Goal: Information Seeking & Learning: Find specific fact

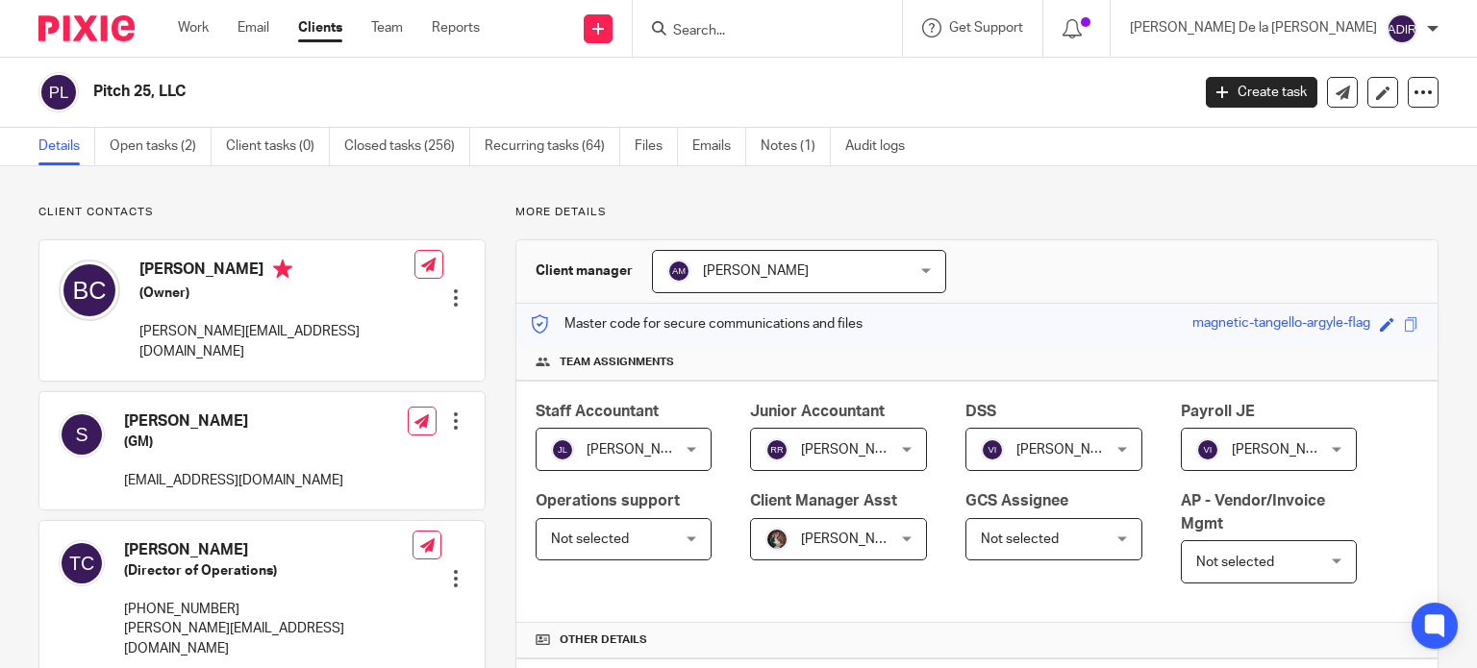
scroll to position [481, 0]
click at [1013, 92] on div "Pitch 25, LLC" at bounding box center [635, 92] width 1084 height 20
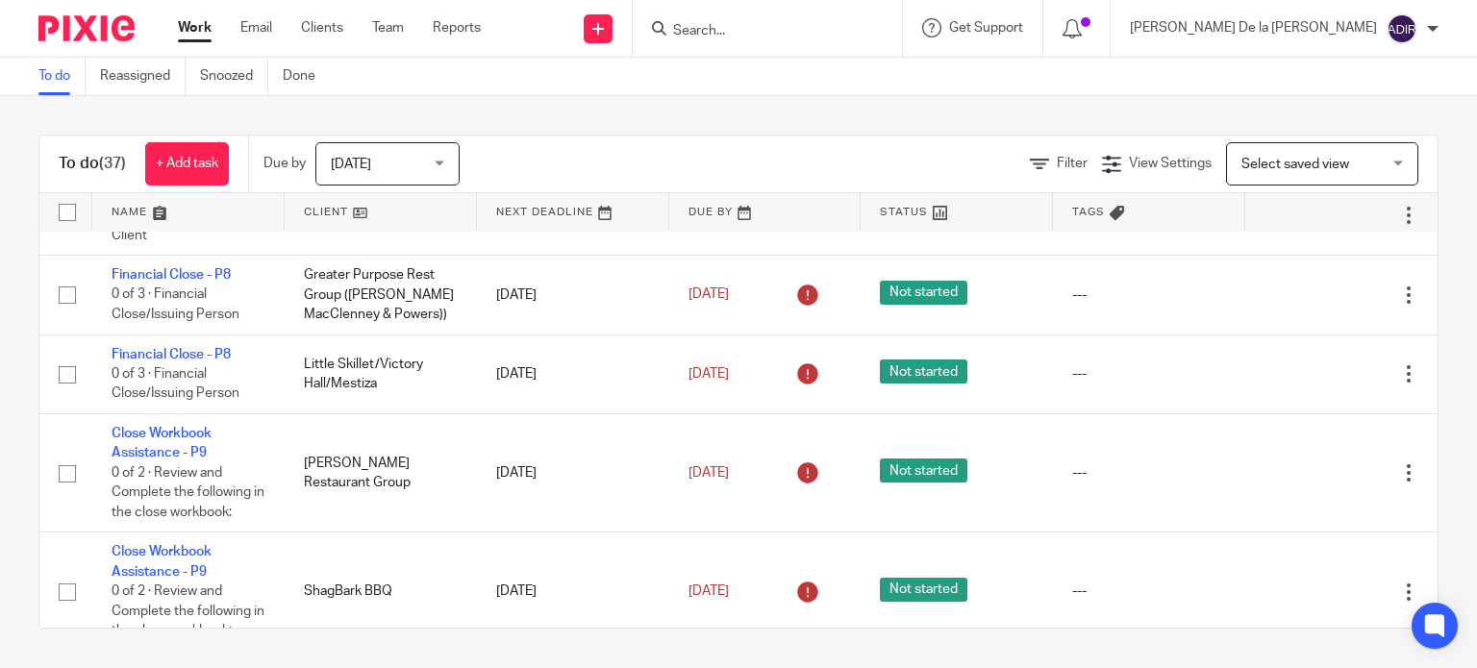
scroll to position [962, 0]
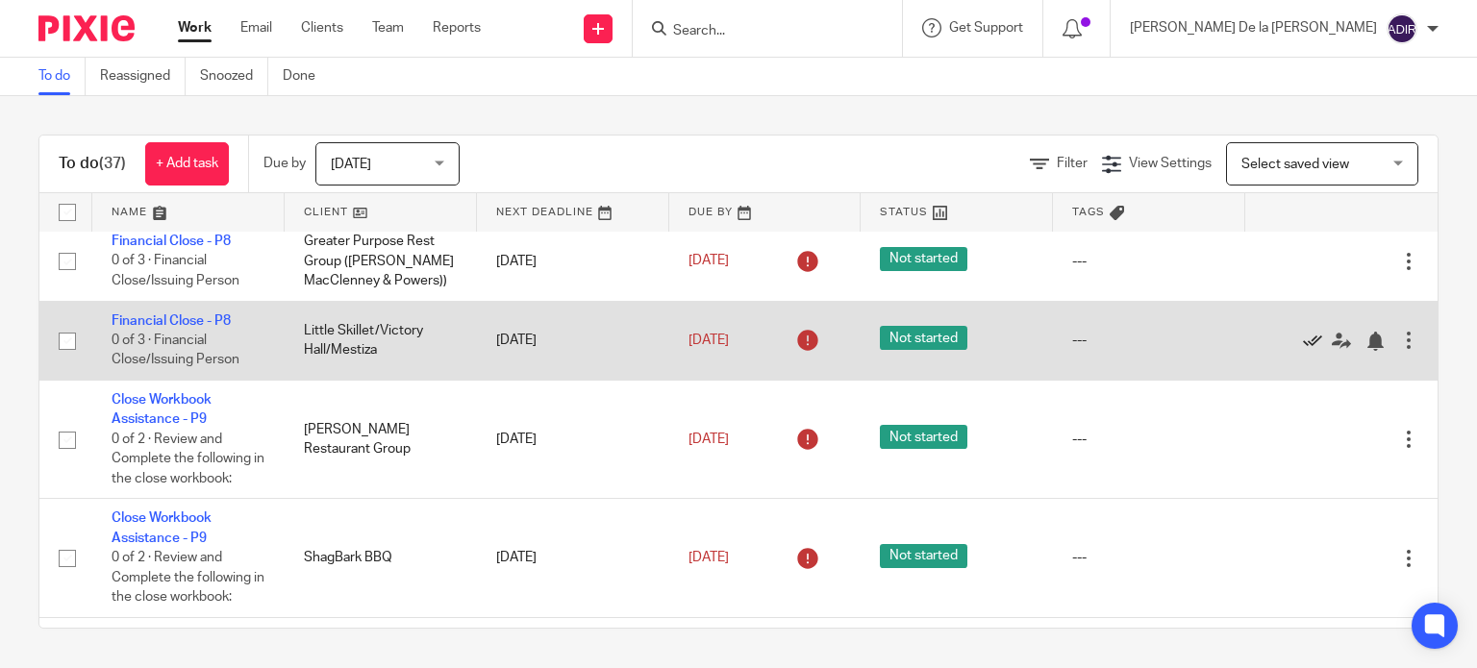
click at [1303, 349] on icon at bounding box center [1312, 341] width 19 height 19
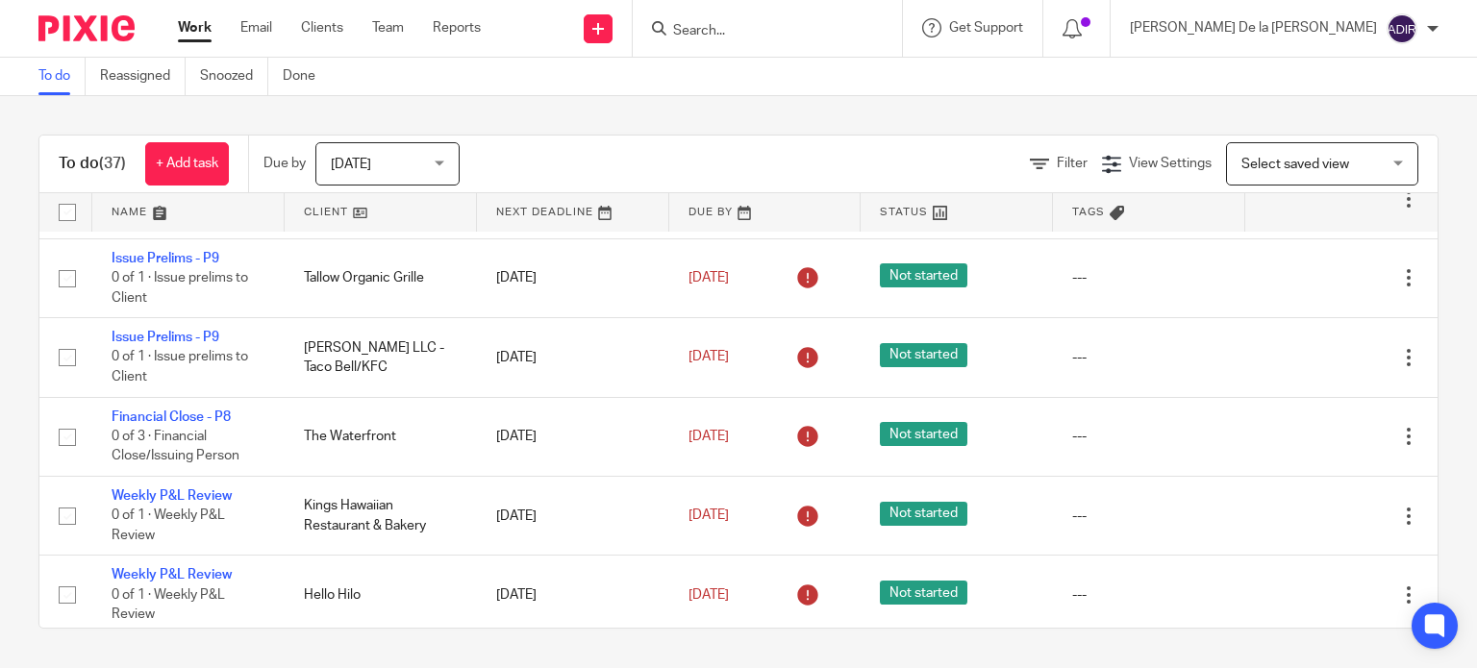
scroll to position [1635, 0]
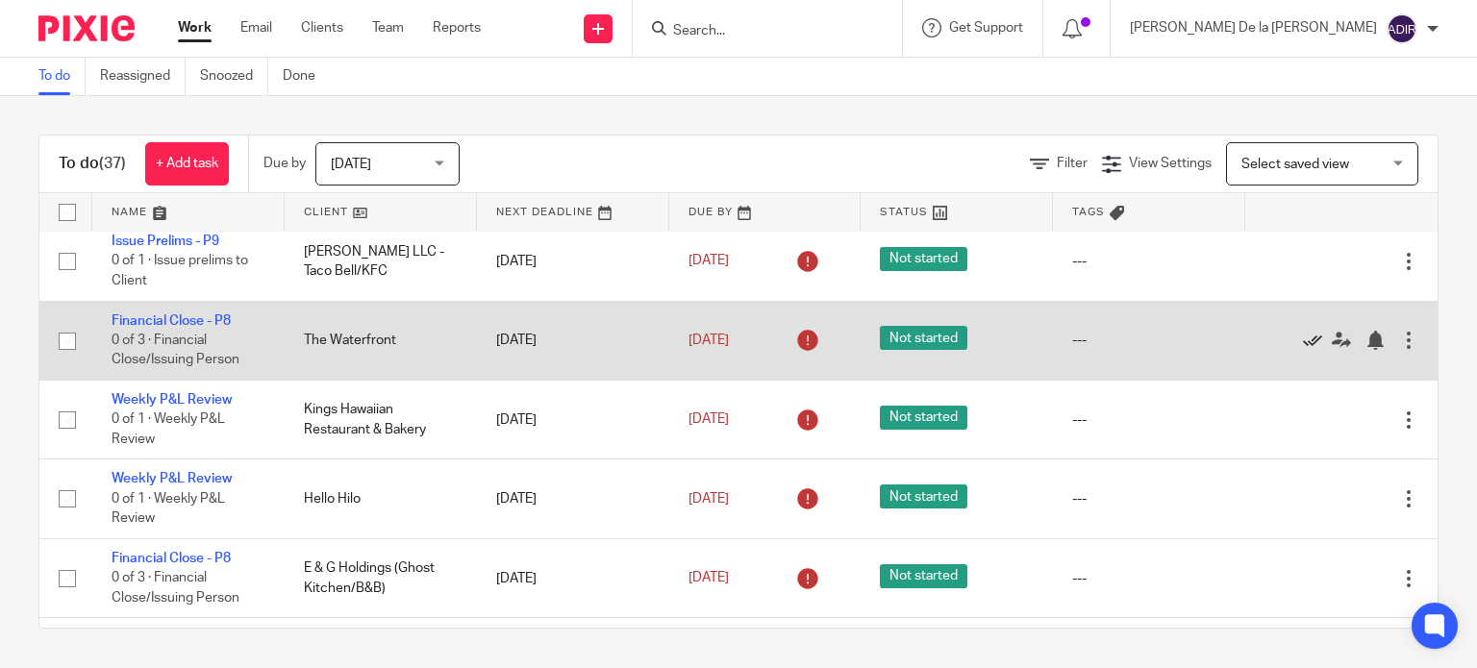
click at [1303, 349] on icon at bounding box center [1312, 340] width 19 height 19
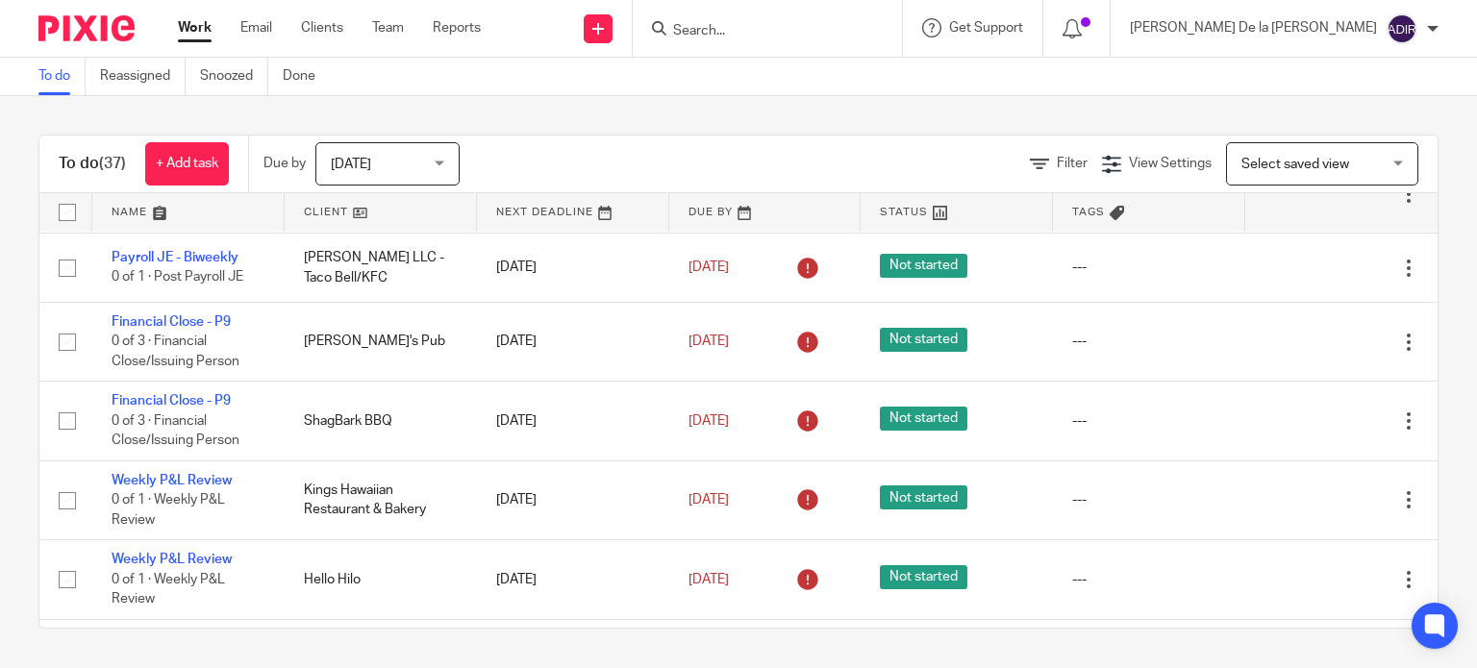
scroll to position [2212, 0]
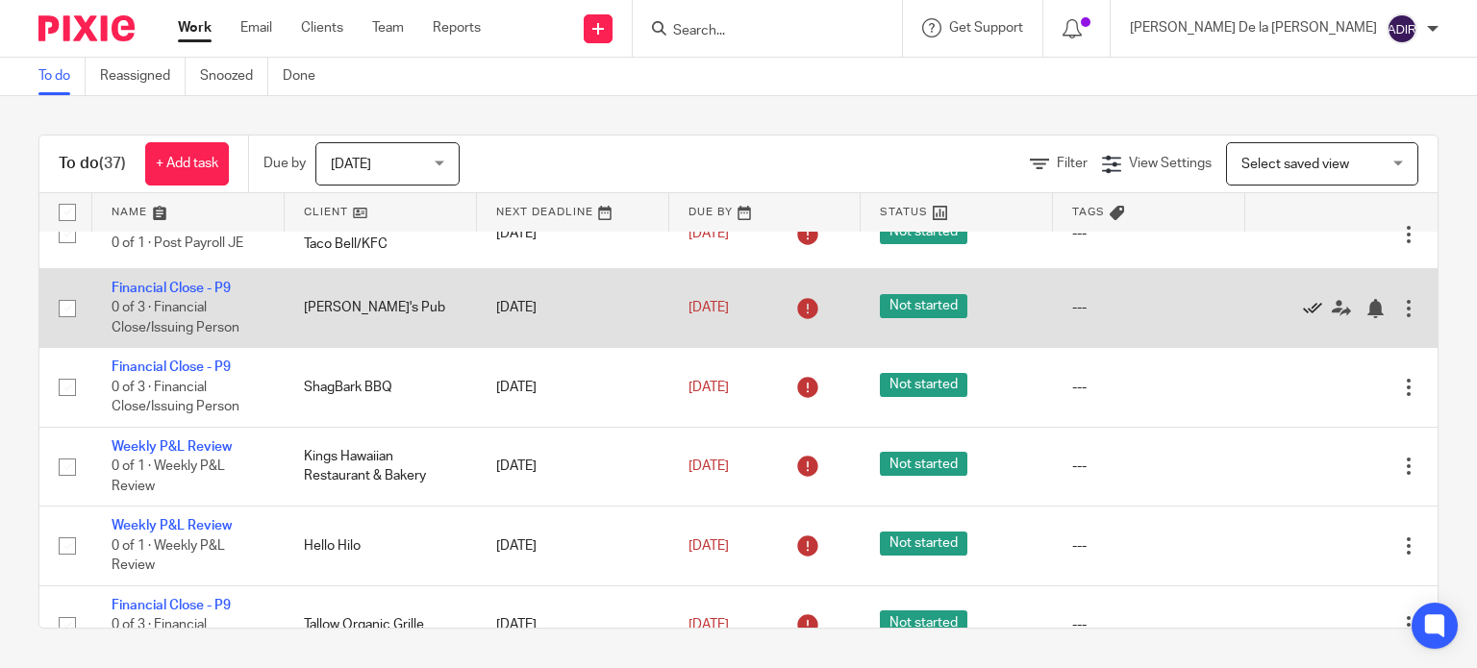
click at [1303, 318] on icon at bounding box center [1312, 308] width 19 height 19
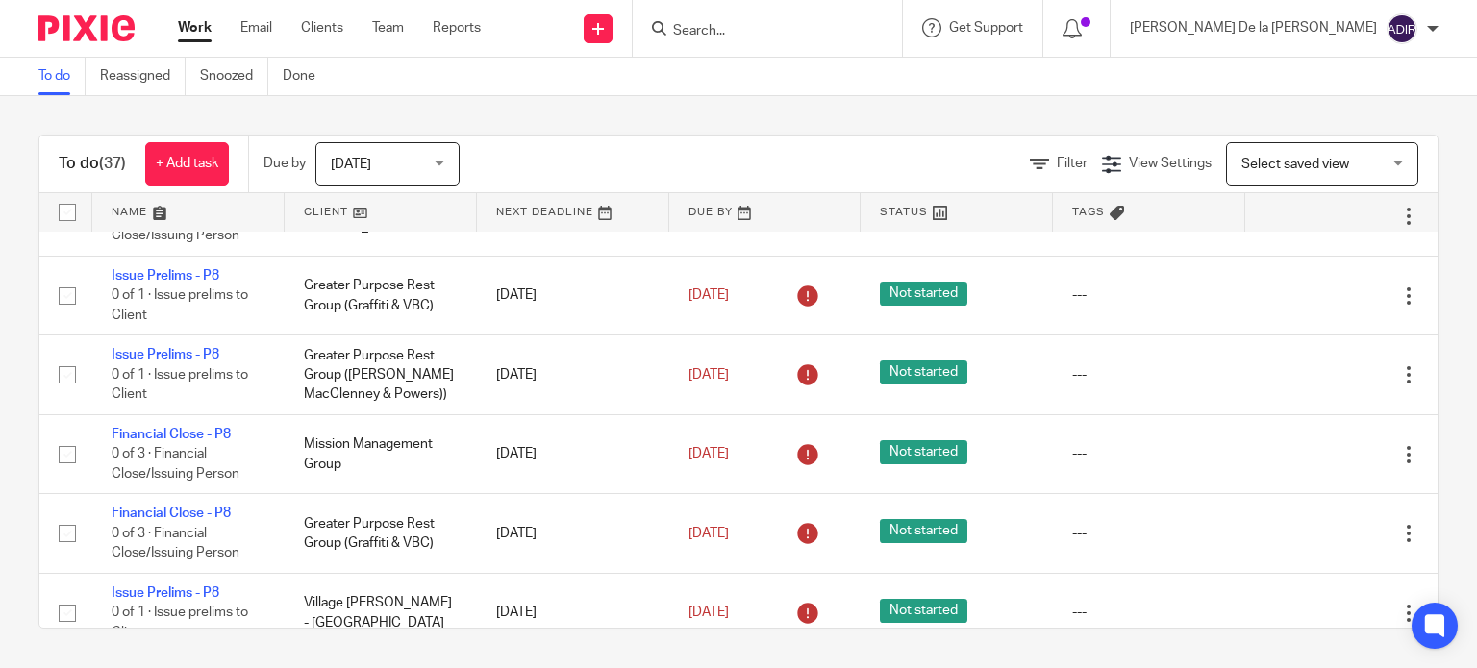
scroll to position [192, 0]
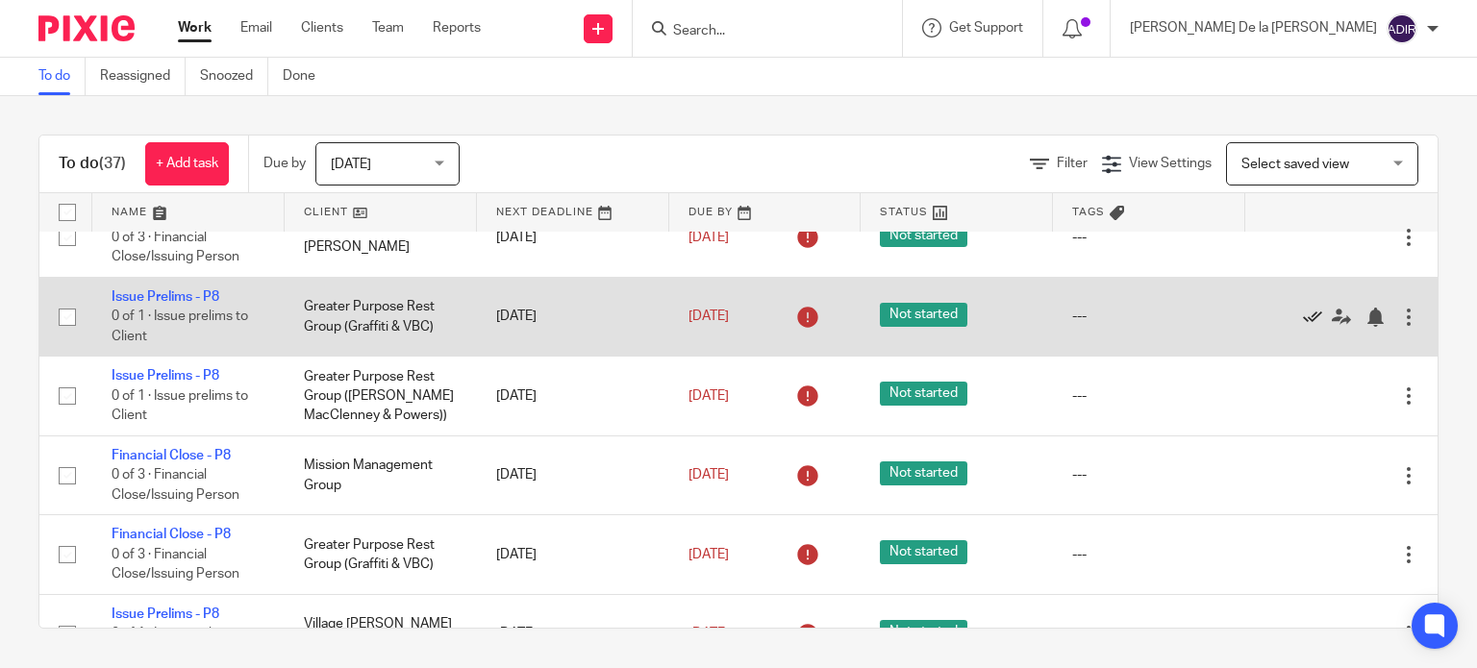
click at [1303, 319] on icon at bounding box center [1312, 317] width 19 height 19
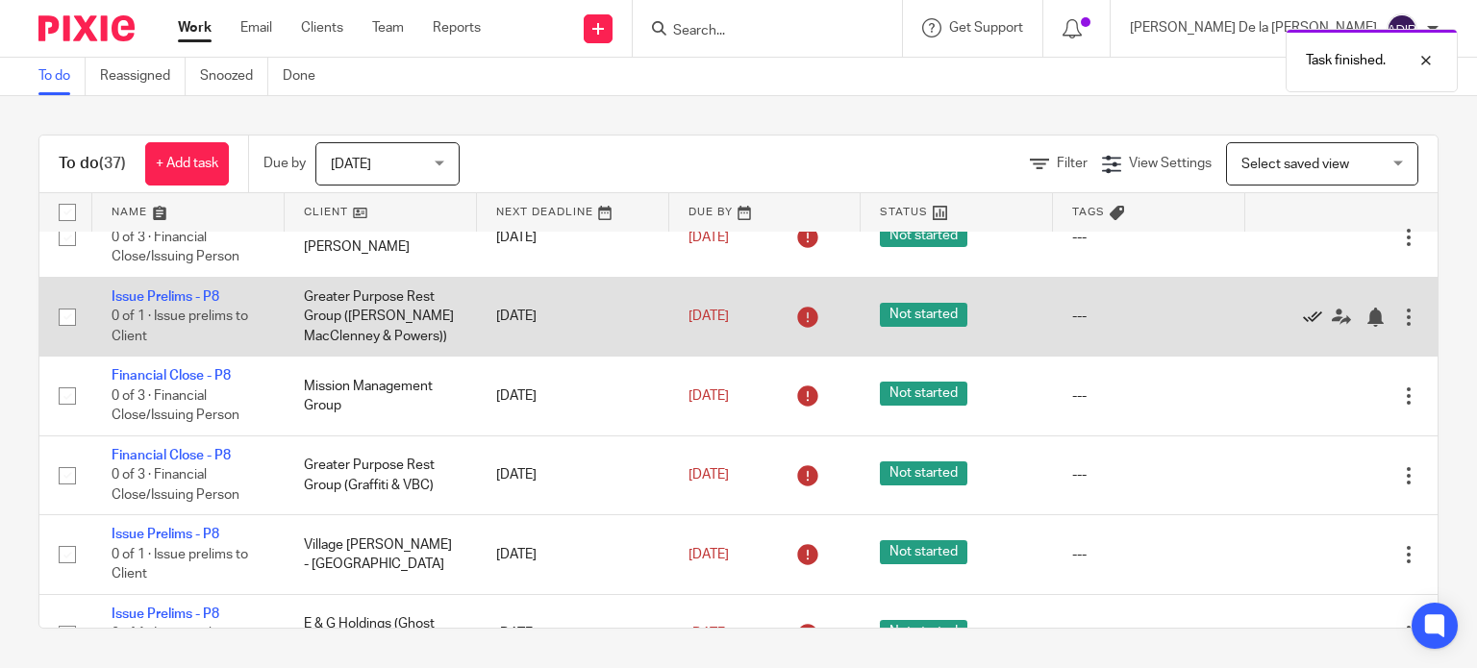
click at [1303, 320] on icon at bounding box center [1312, 317] width 19 height 19
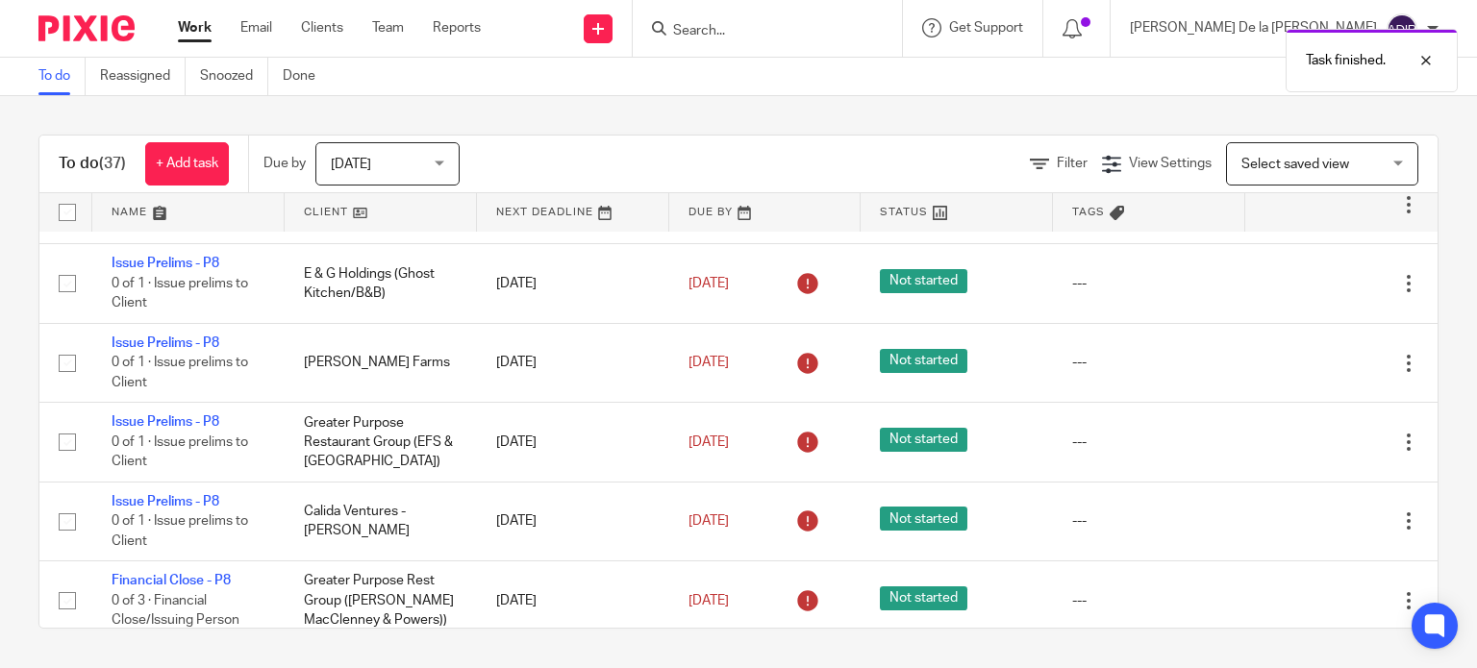
scroll to position [481, 0]
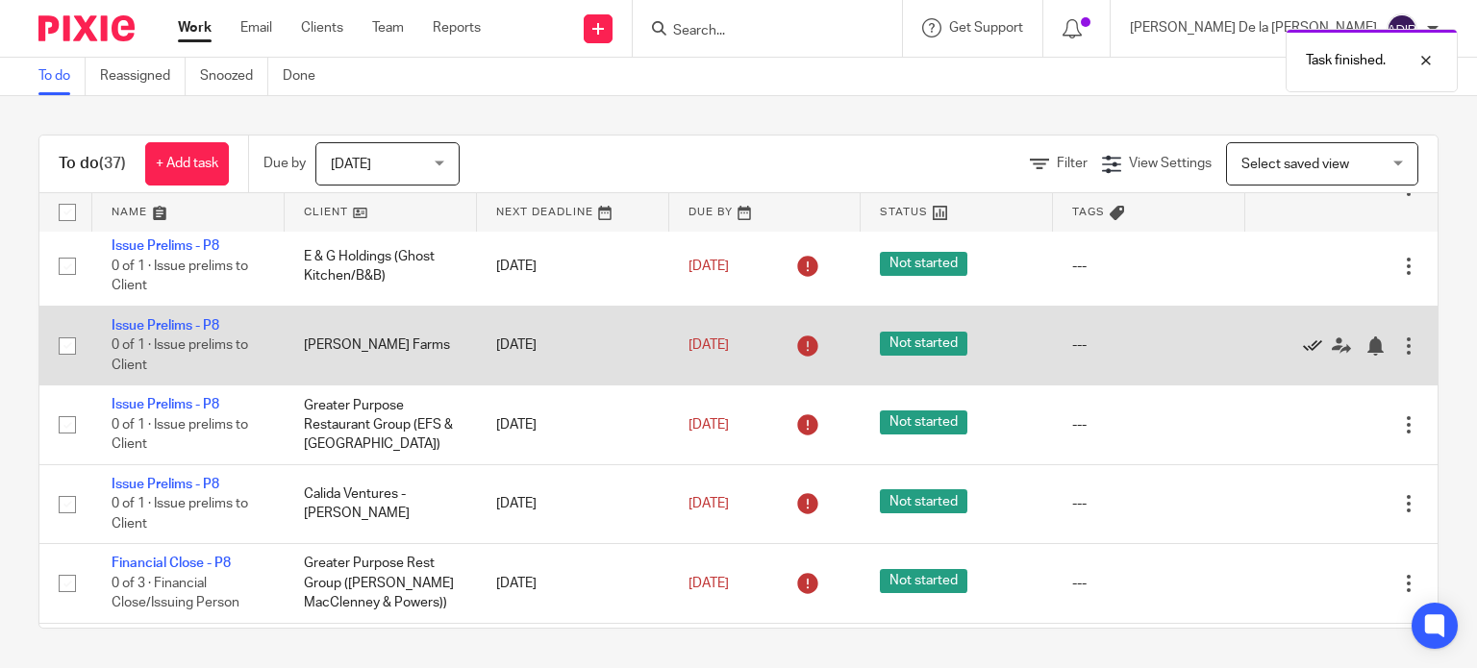
click at [1303, 345] on icon at bounding box center [1312, 346] width 19 height 19
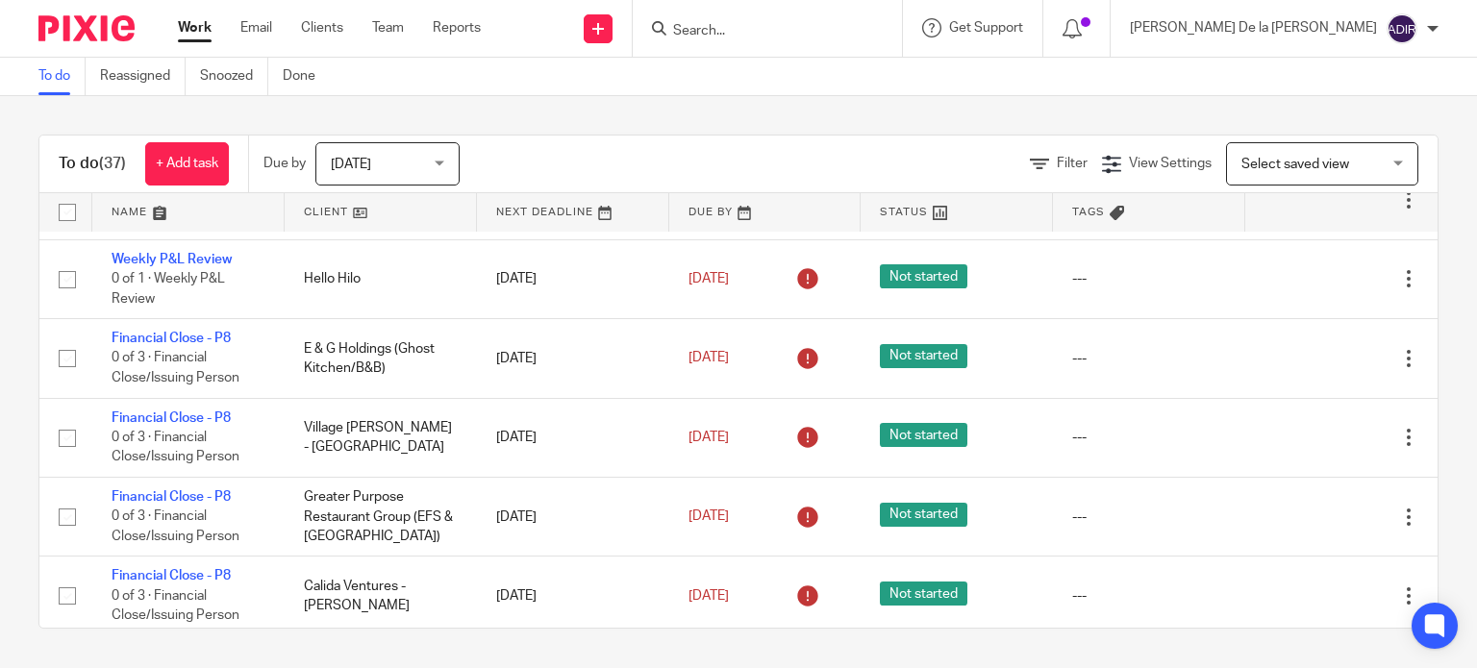
scroll to position [1539, 0]
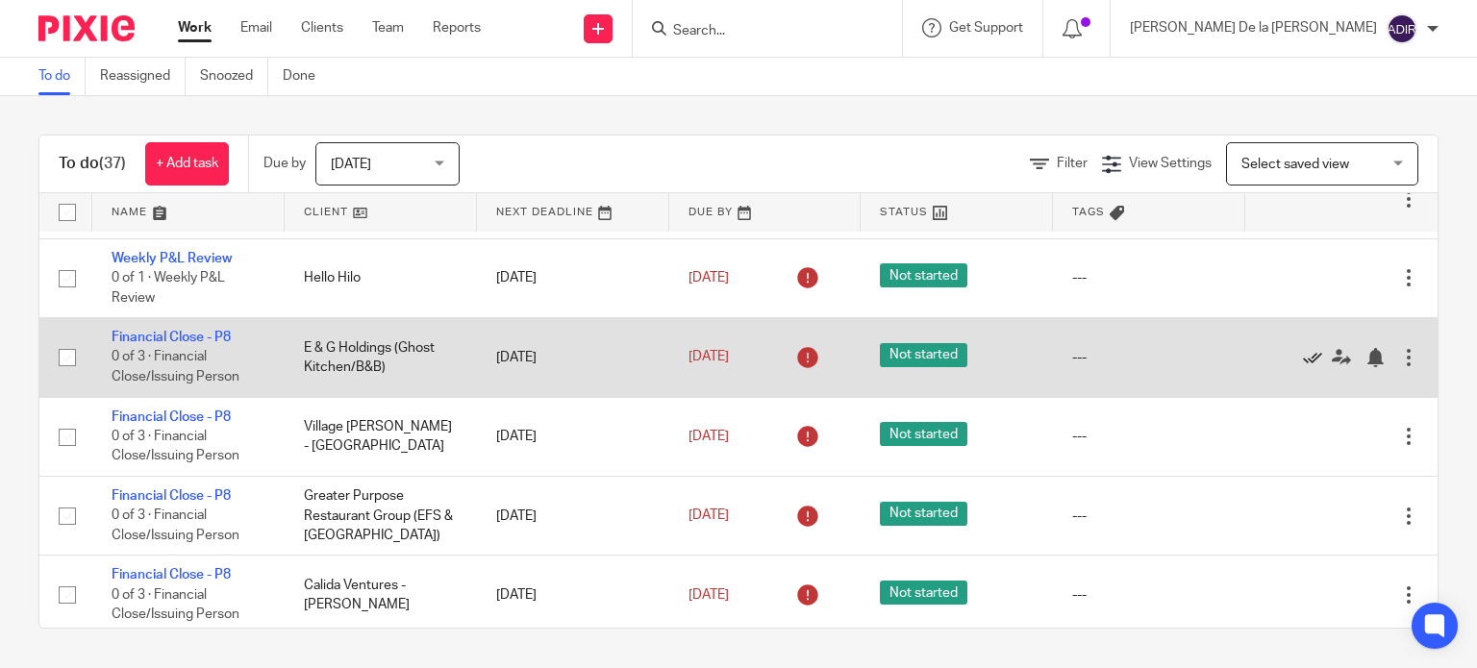
click at [1303, 367] on icon at bounding box center [1312, 357] width 19 height 19
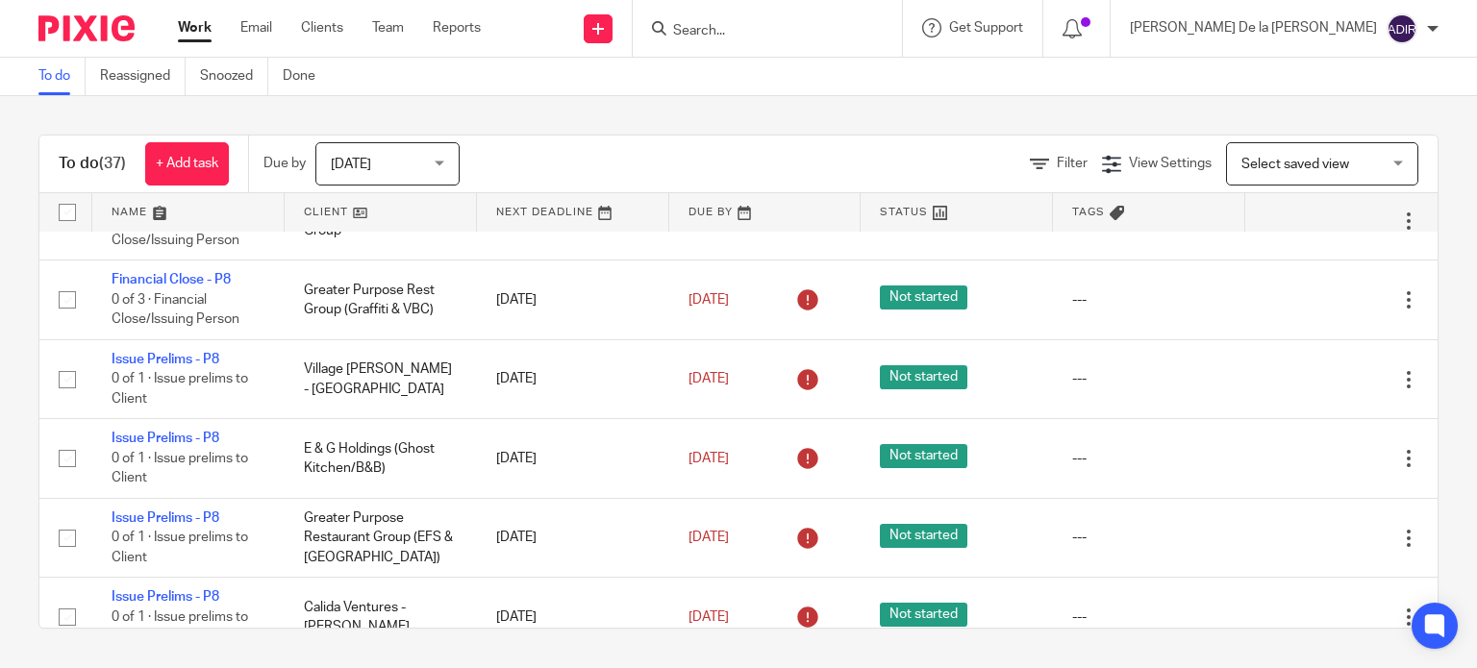
scroll to position [385, 0]
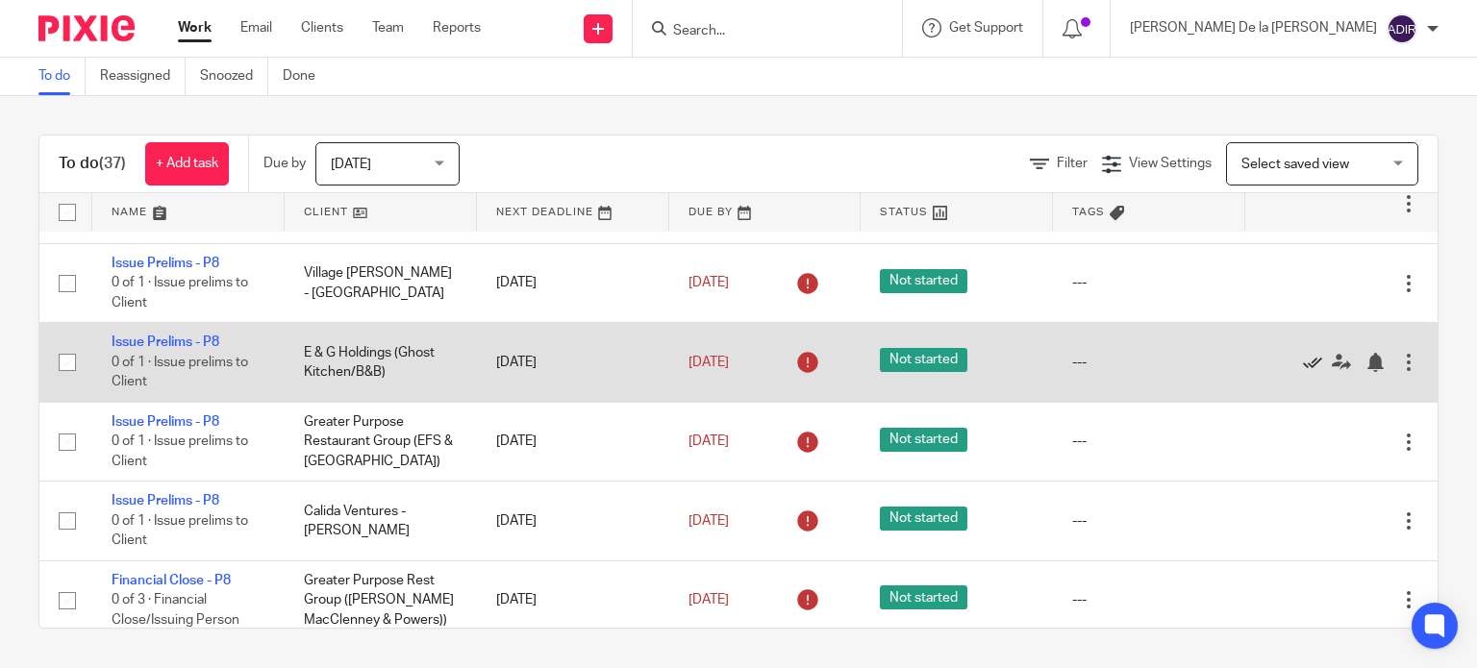
click at [1303, 364] on icon at bounding box center [1312, 362] width 19 height 19
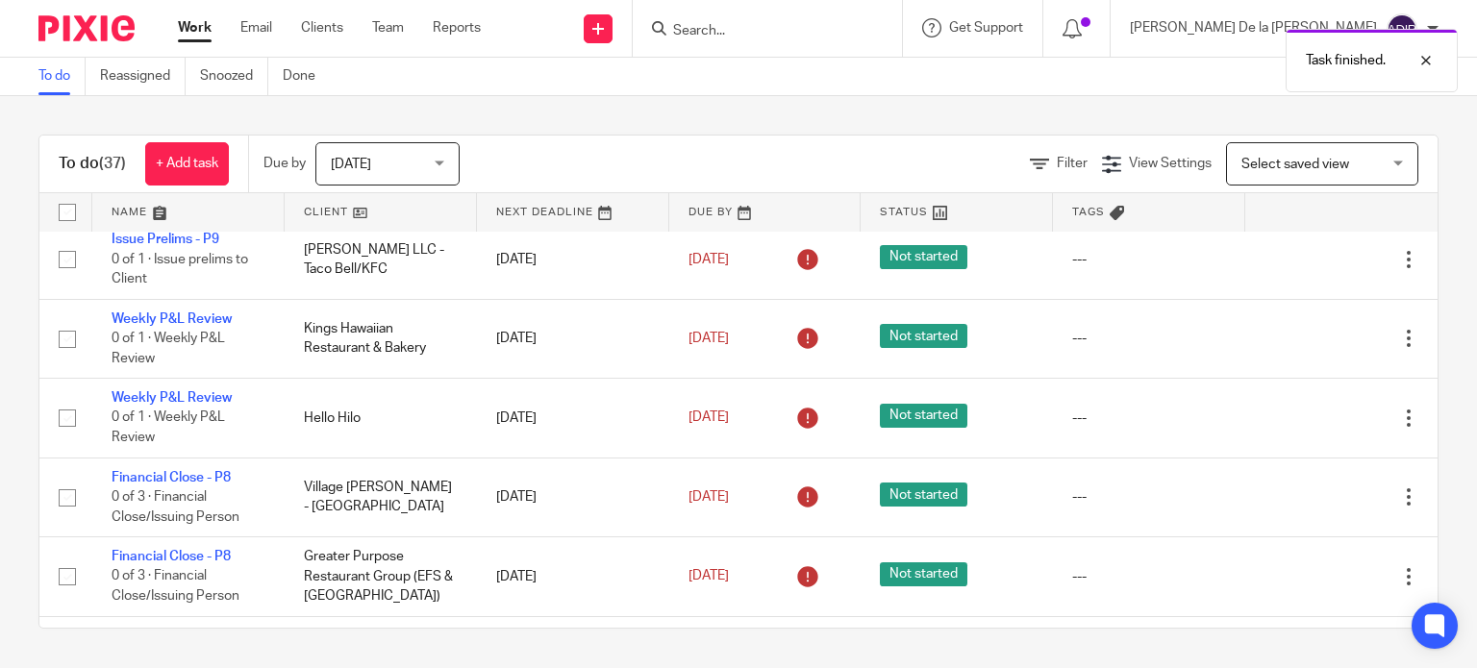
scroll to position [1346, 0]
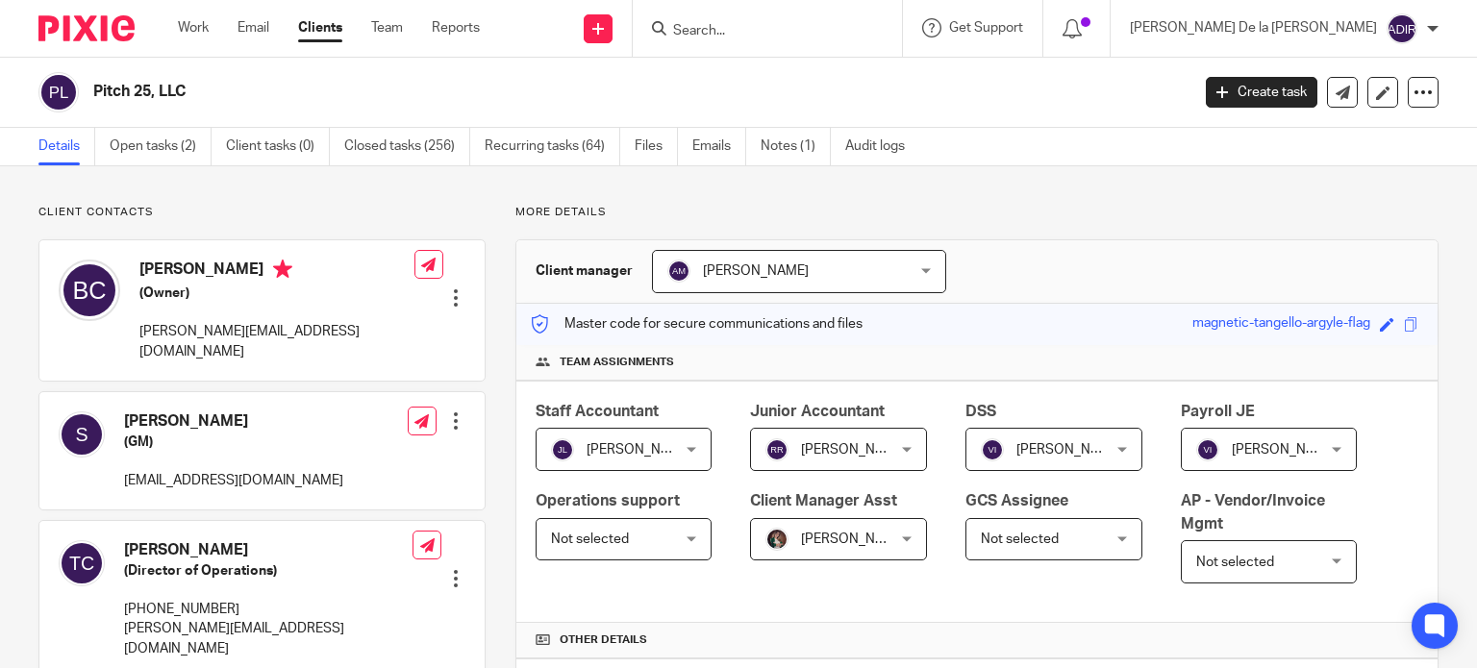
click at [844, 26] on input "Search" at bounding box center [757, 31] width 173 height 17
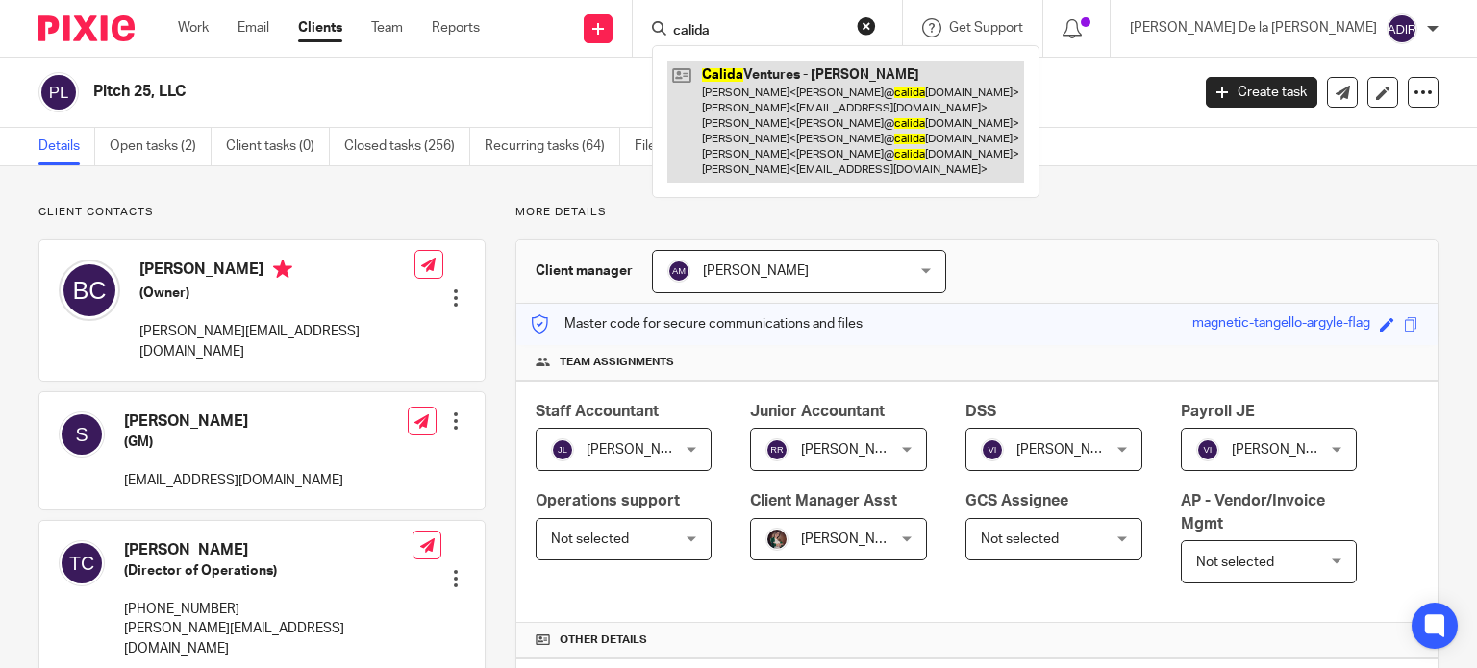
type input "calida"
click at [941, 83] on link at bounding box center [845, 122] width 357 height 122
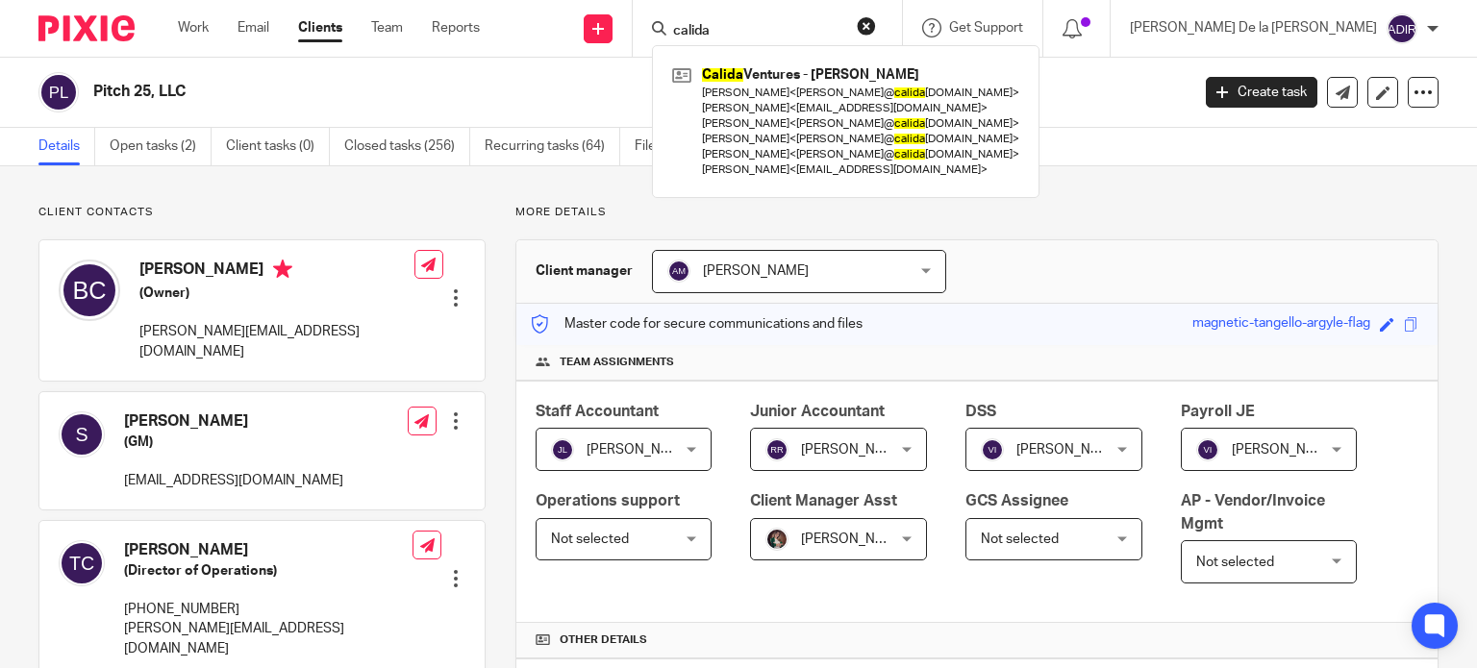
scroll to position [37, 0]
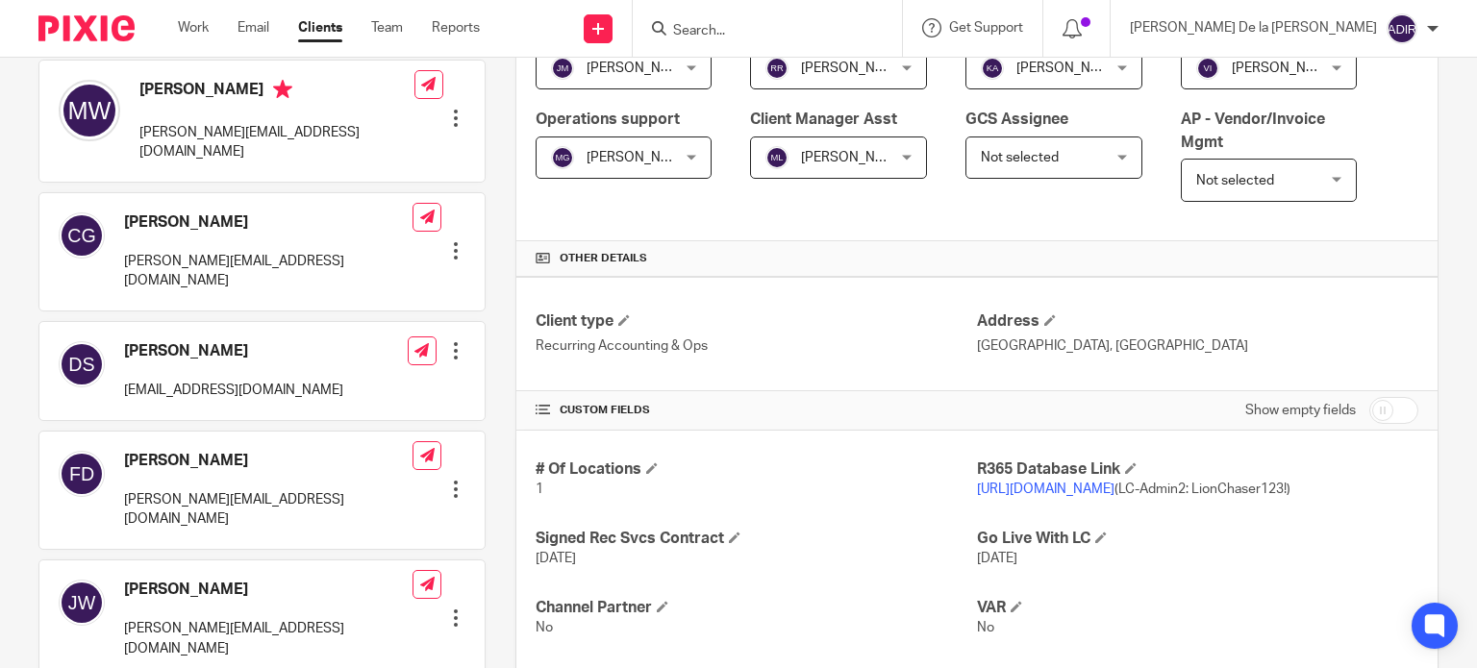
scroll to position [385, 0]
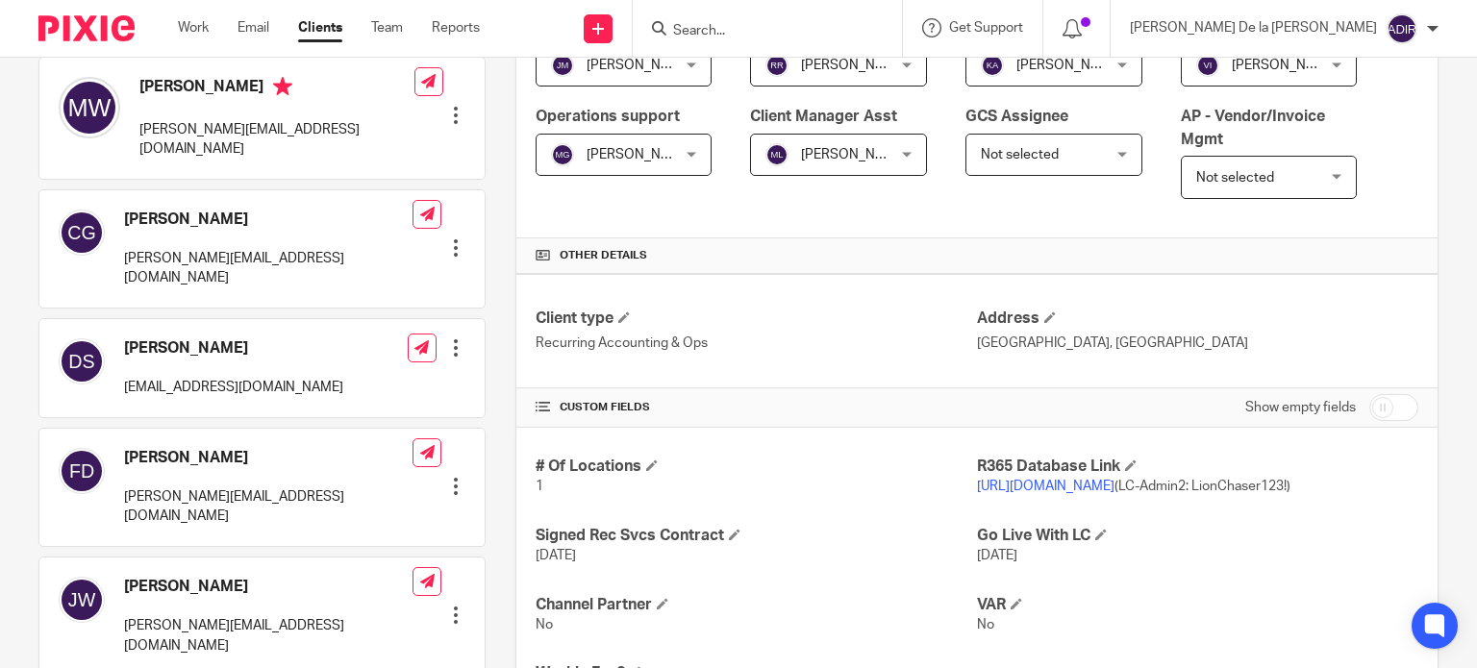
click at [1115, 481] on link "[URL][DOMAIN_NAME]" at bounding box center [1046, 486] width 138 height 13
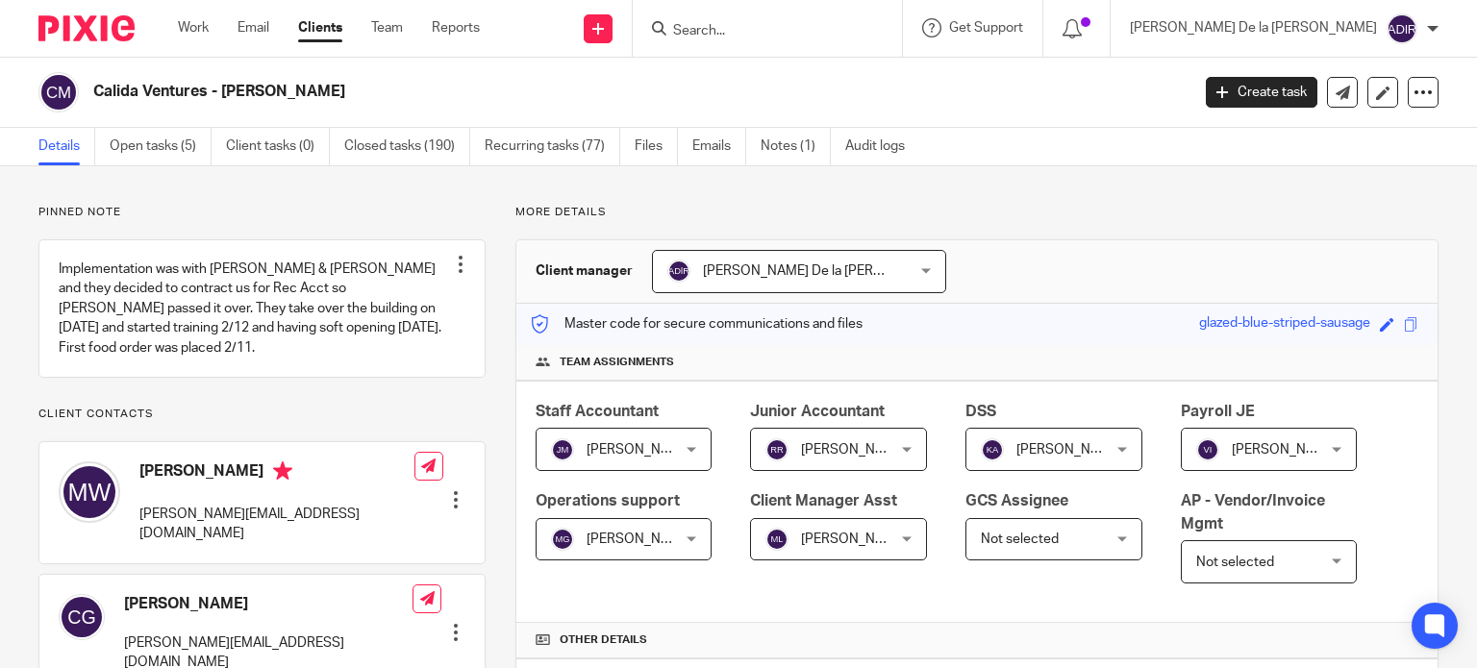
click at [844, 30] on input "Search" at bounding box center [757, 31] width 173 height 17
type input "11 street"
drag, startPoint x: 921, startPoint y: 31, endPoint x: 757, endPoint y: 3, distance: 166.8
click at [756, 4] on div "Send new email Create task Add client Request signature 11 street No results fo…" at bounding box center [993, 28] width 968 height 57
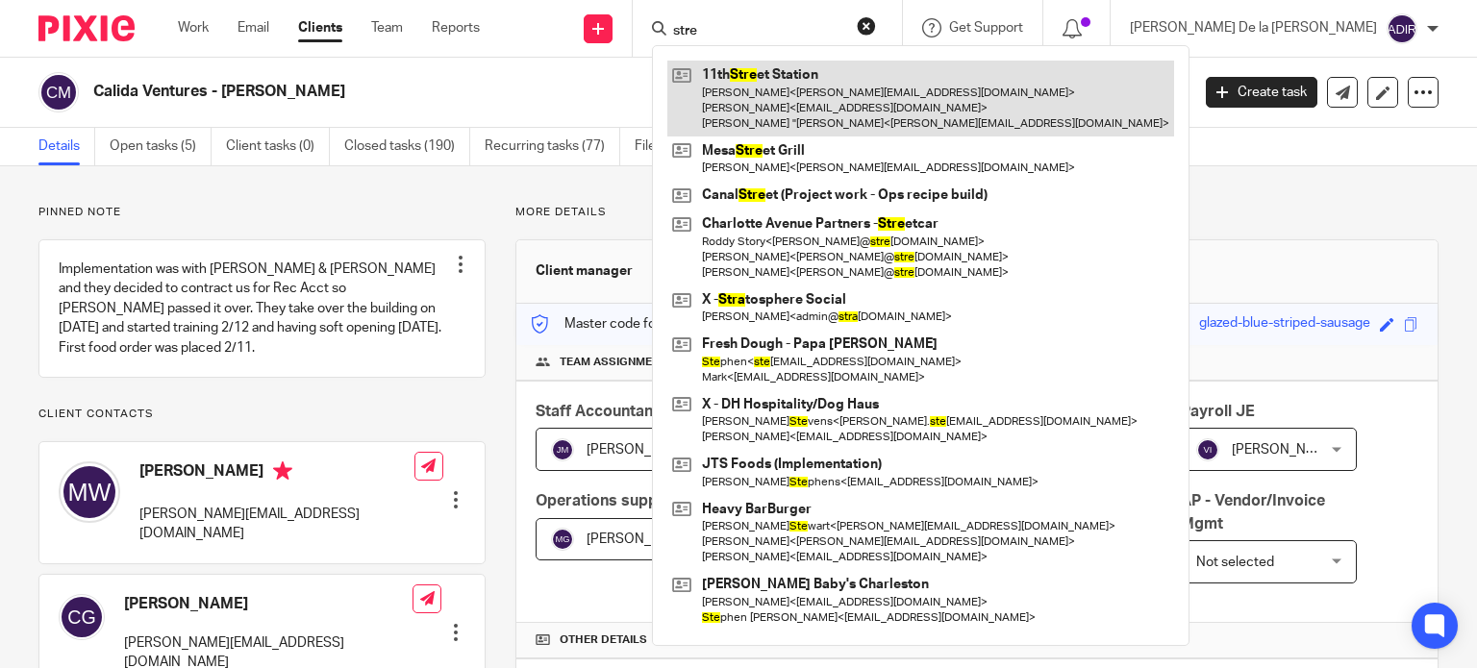
type input "stre"
click at [946, 85] on link at bounding box center [920, 99] width 507 height 76
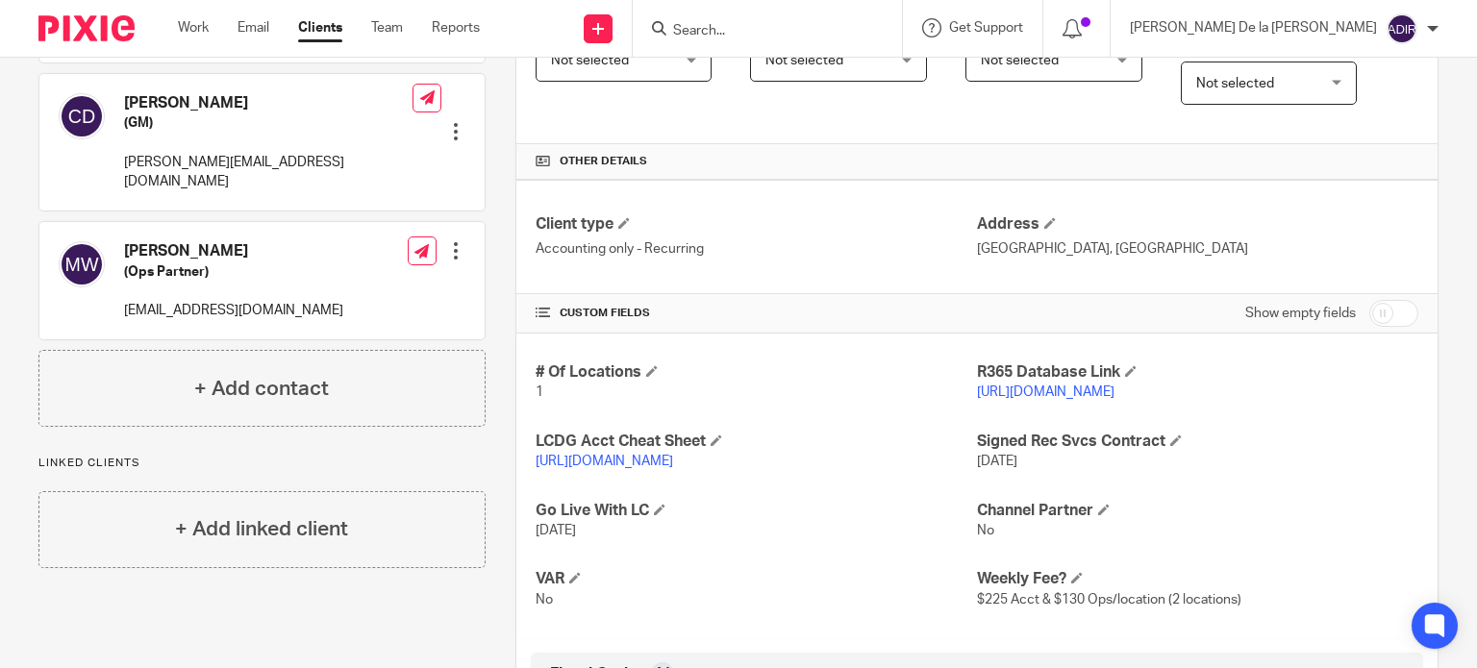
scroll to position [481, 0]
click at [1115, 384] on link "[URL][DOMAIN_NAME]" at bounding box center [1046, 390] width 138 height 13
click at [1115, 387] on link "https://eleventhststation.restaurant365.com/" at bounding box center [1046, 390] width 138 height 13
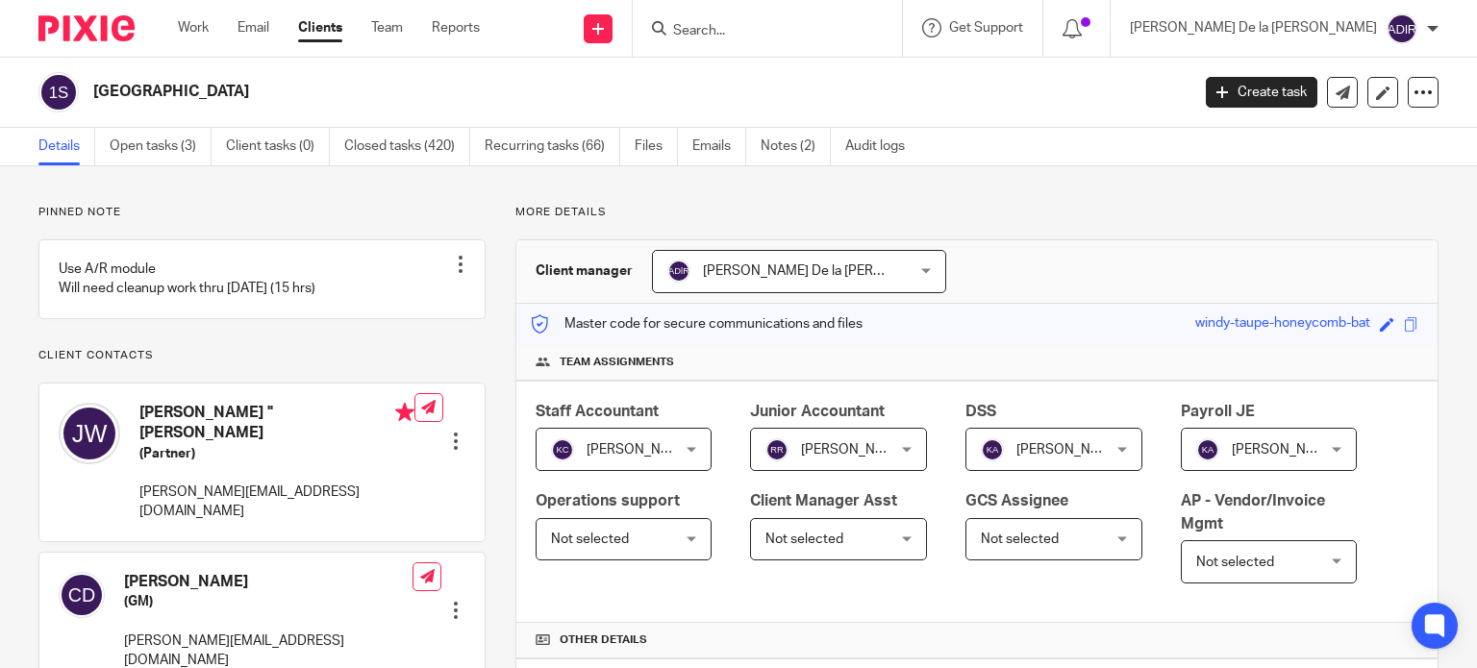
click at [844, 30] on input "Search" at bounding box center [757, 31] width 173 height 17
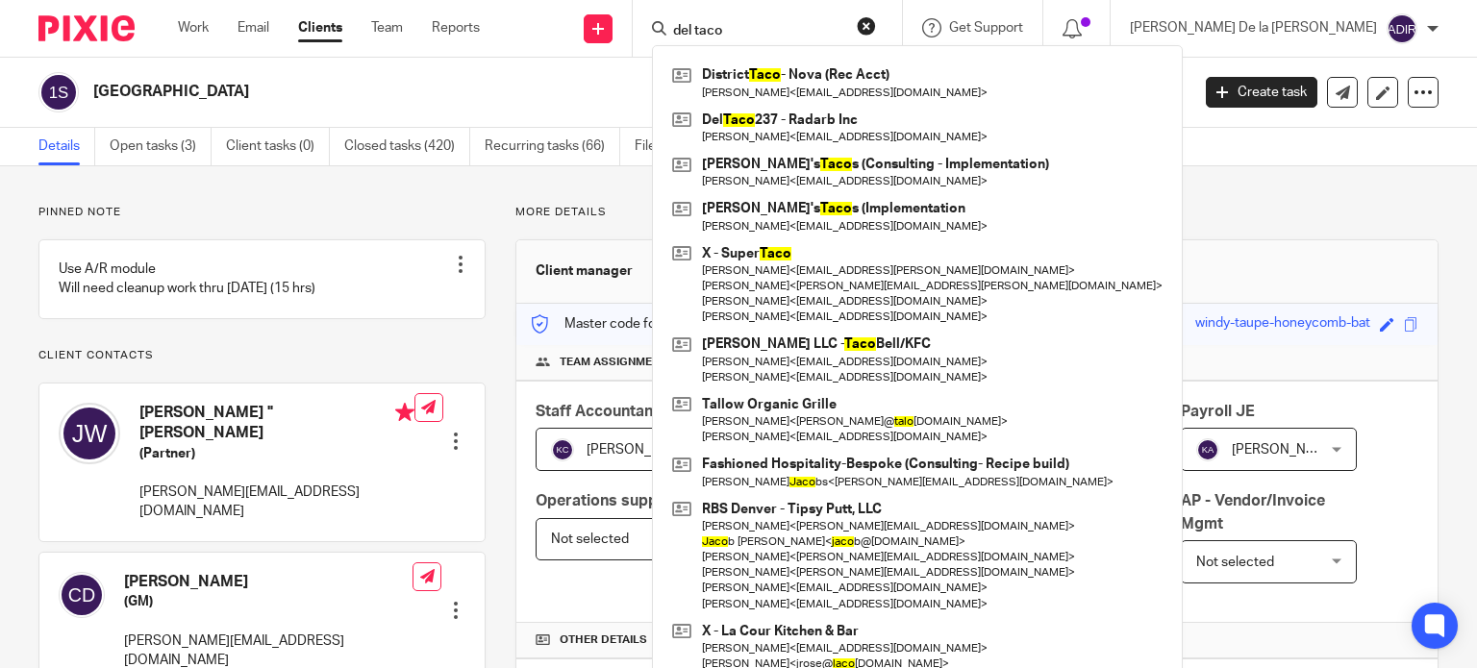
type input "del taco"
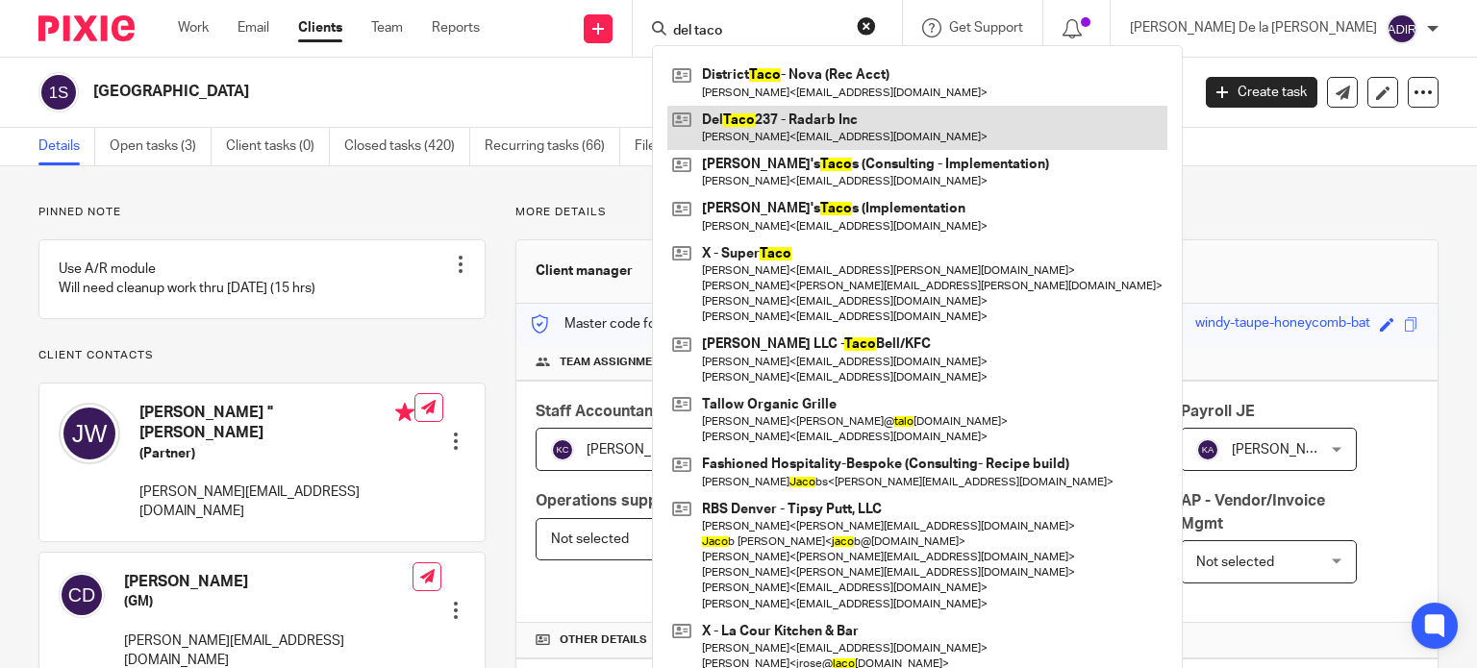
click at [958, 123] on link at bounding box center [917, 128] width 500 height 44
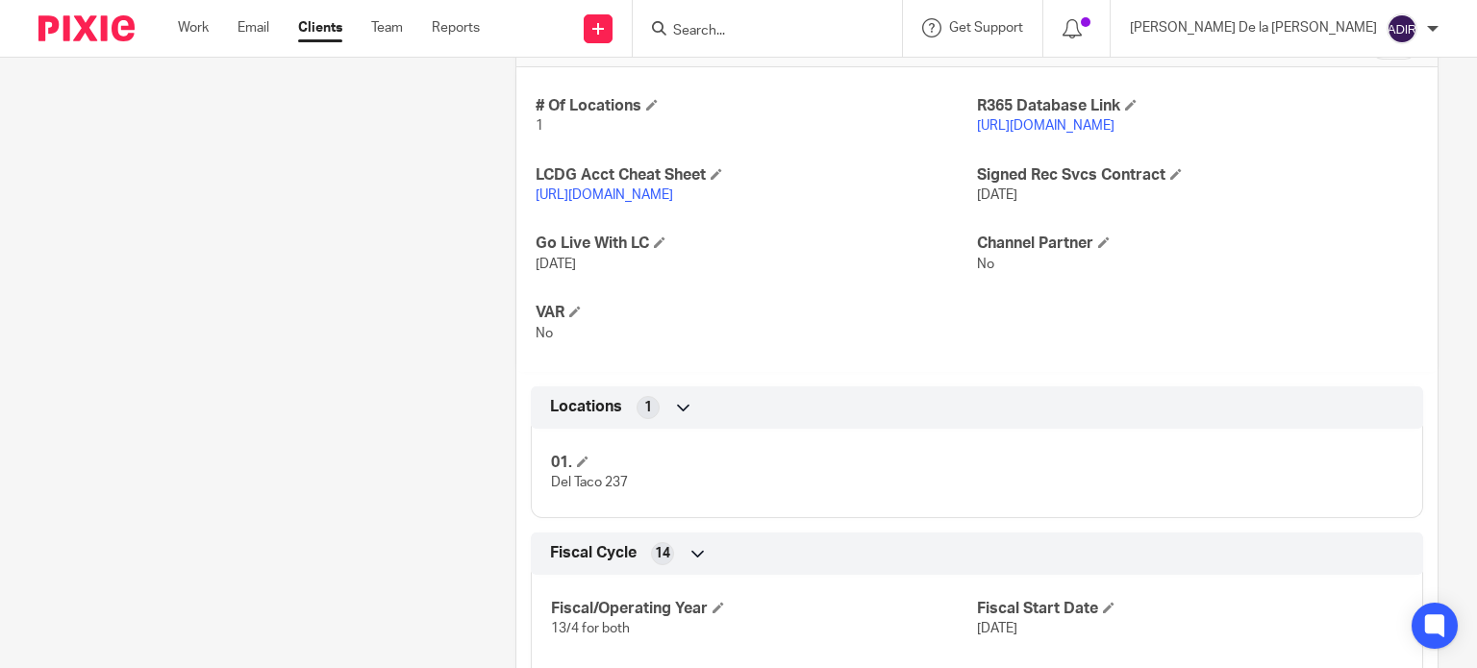
scroll to position [673, 0]
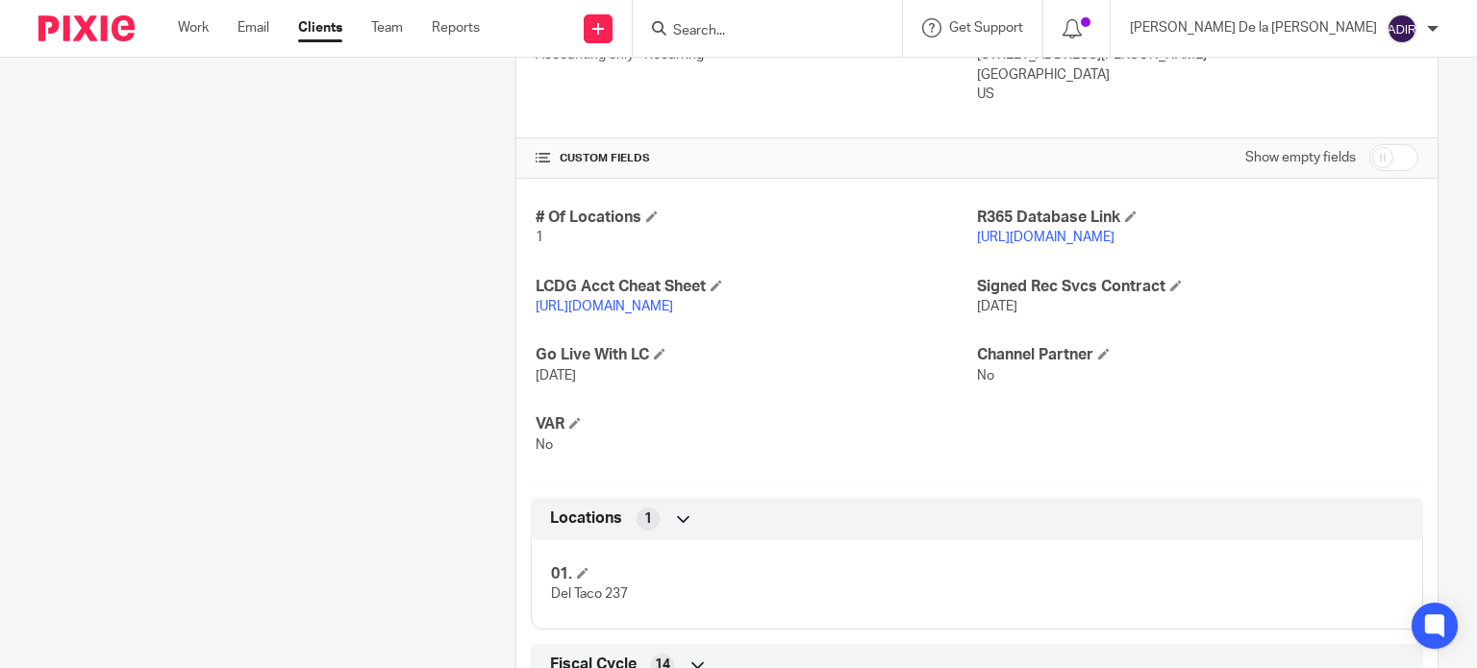
click at [1115, 232] on link "[URL][DOMAIN_NAME]" at bounding box center [1046, 237] width 138 height 13
click at [844, 29] on input "Search" at bounding box center [757, 31] width 173 height 17
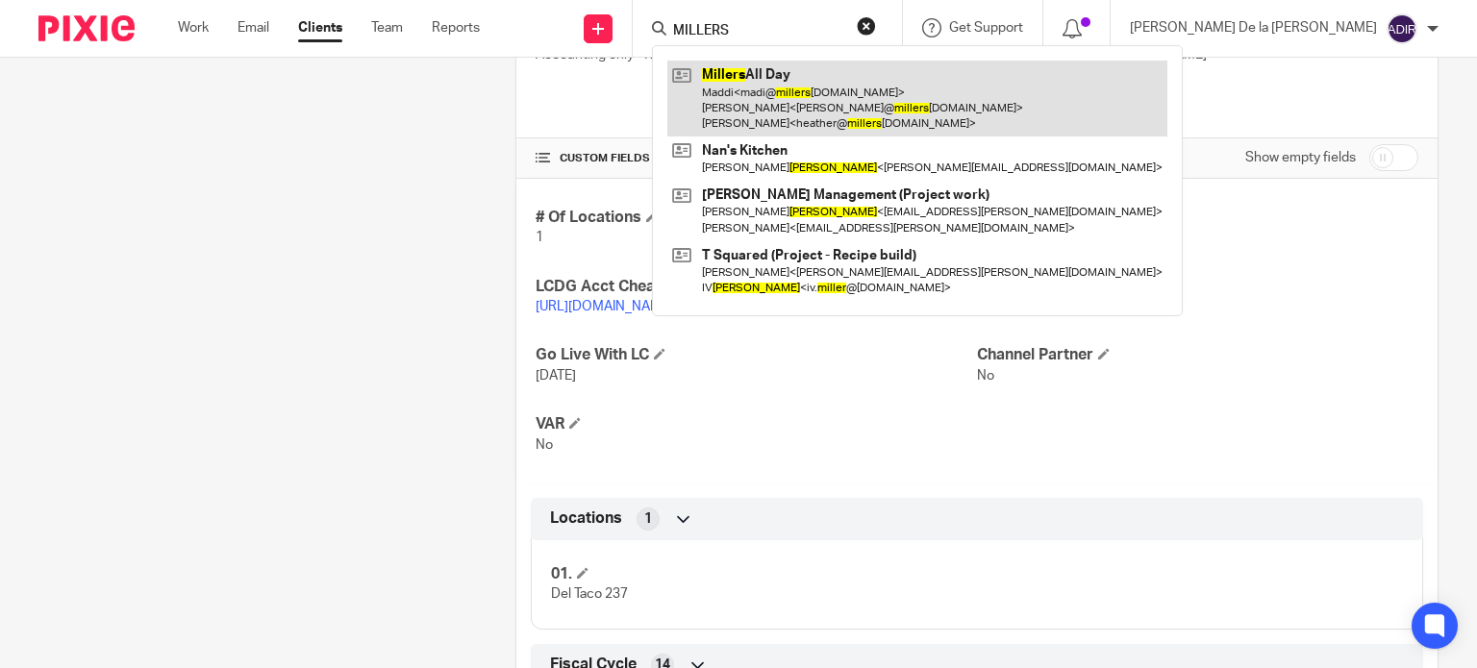
type input "MILLERS"
click at [939, 90] on link at bounding box center [917, 99] width 500 height 76
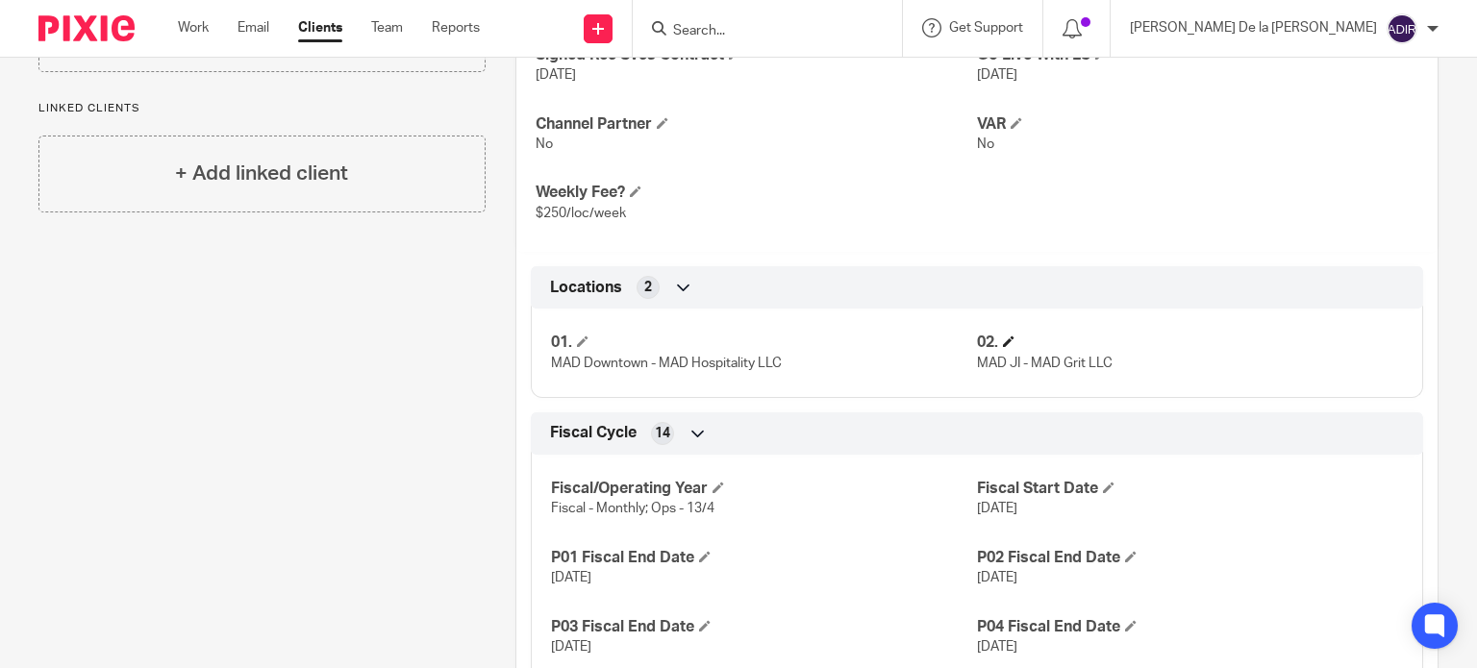
scroll to position [673, 0]
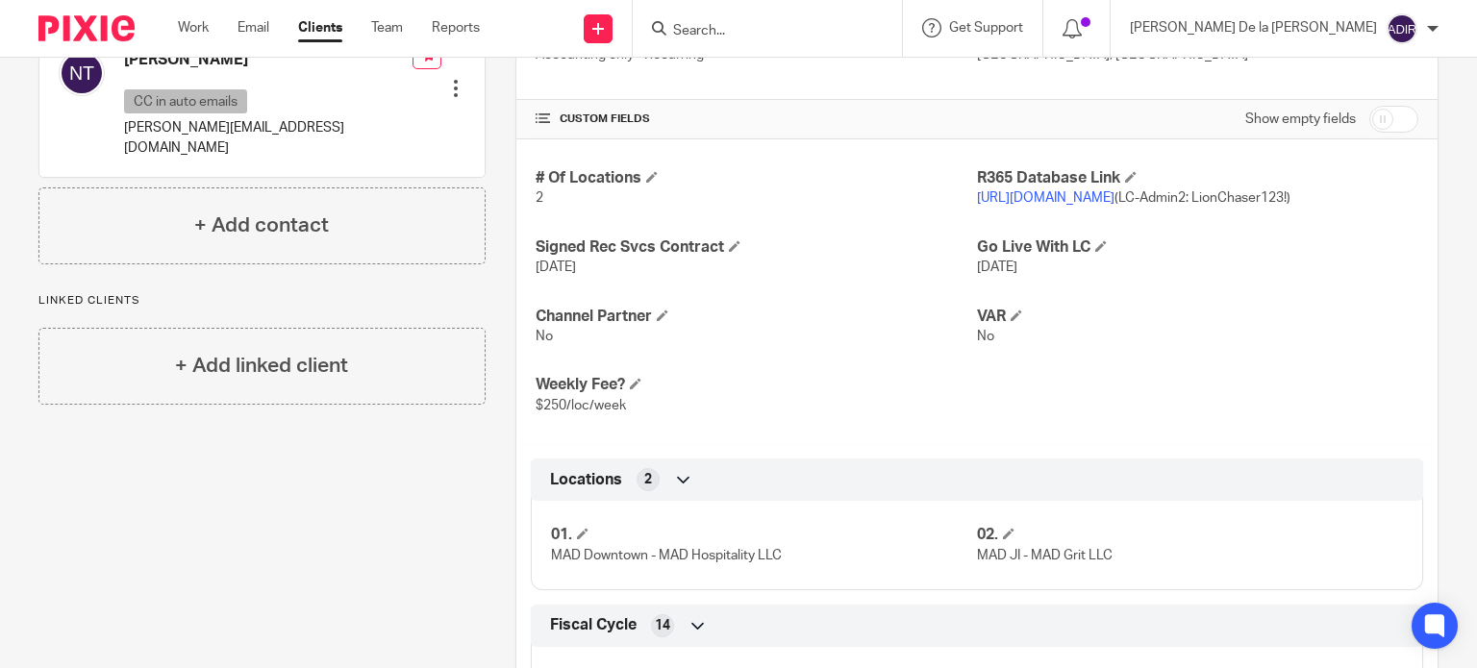
click at [1115, 199] on link "https://millersallday.restaurant365.com" at bounding box center [1046, 197] width 138 height 13
click at [876, 21] on form at bounding box center [773, 28] width 205 height 24
click at [891, 42] on div at bounding box center [767, 28] width 269 height 57
click at [835, 37] on input "Search" at bounding box center [757, 31] width 173 height 17
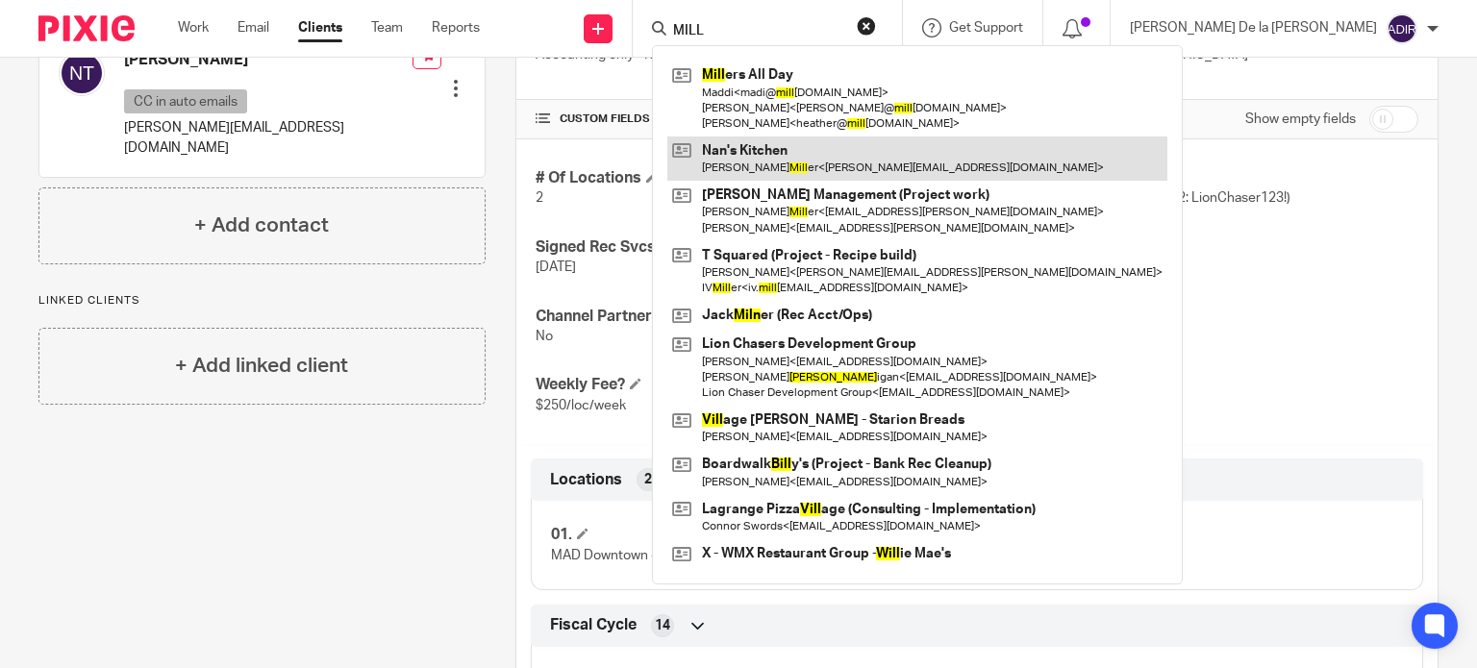
type input "MILL"
click at [928, 149] on link at bounding box center [917, 159] width 500 height 44
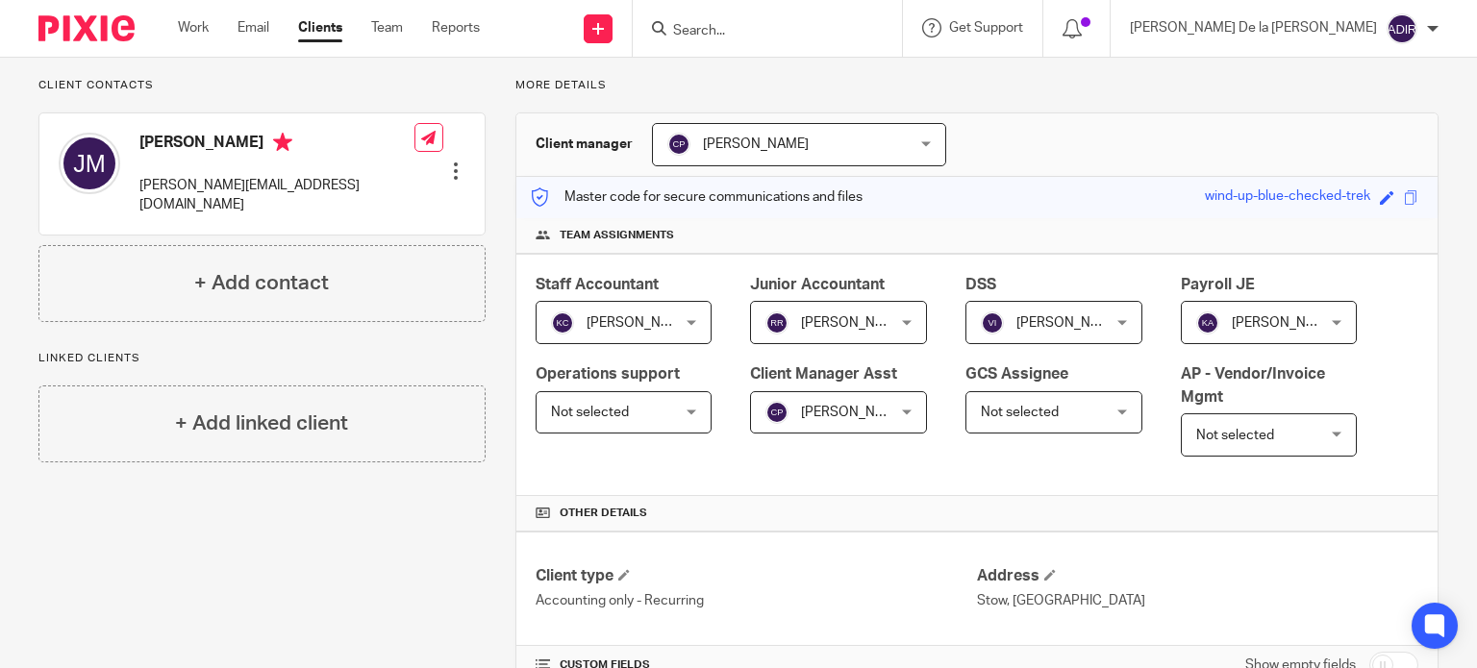
scroll to position [577, 0]
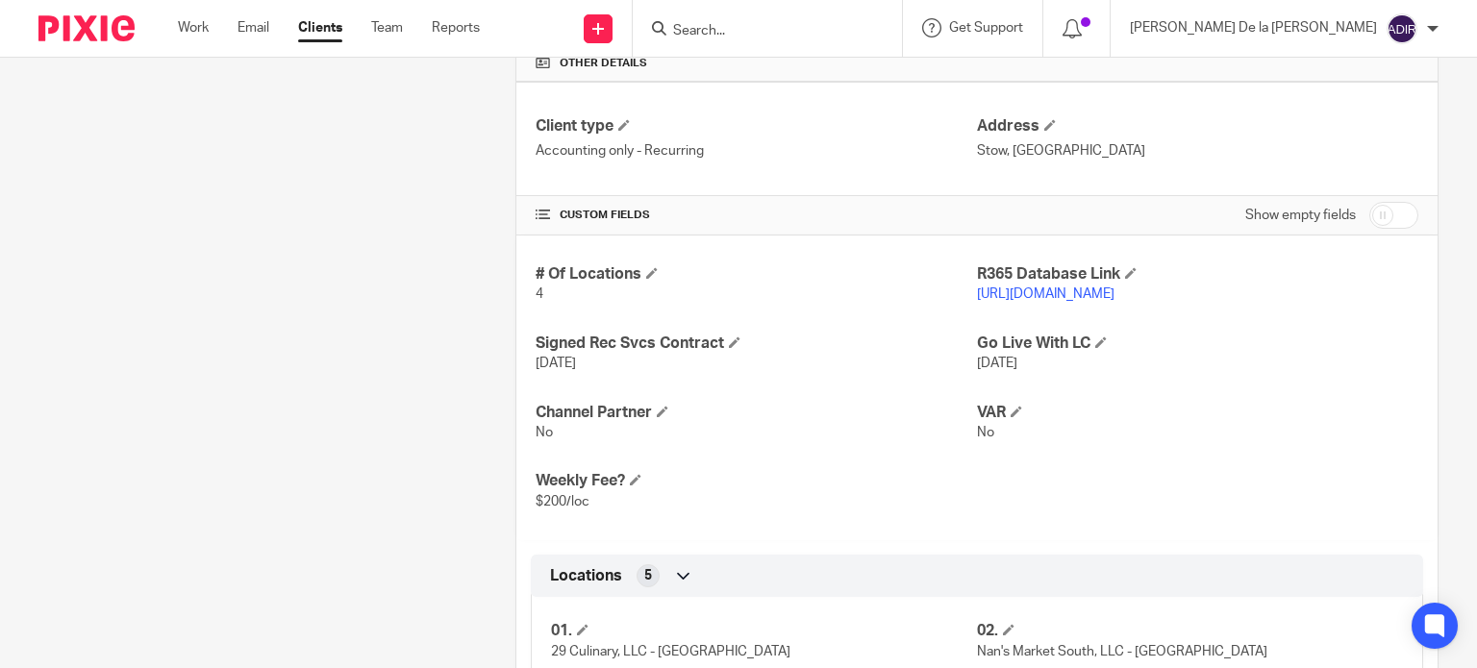
click at [1115, 293] on link "https://nansmarket.restaurant365.com/" at bounding box center [1046, 294] width 138 height 13
click at [876, 18] on form at bounding box center [773, 28] width 205 height 24
click at [844, 38] on input "Search" at bounding box center [757, 31] width 173 height 17
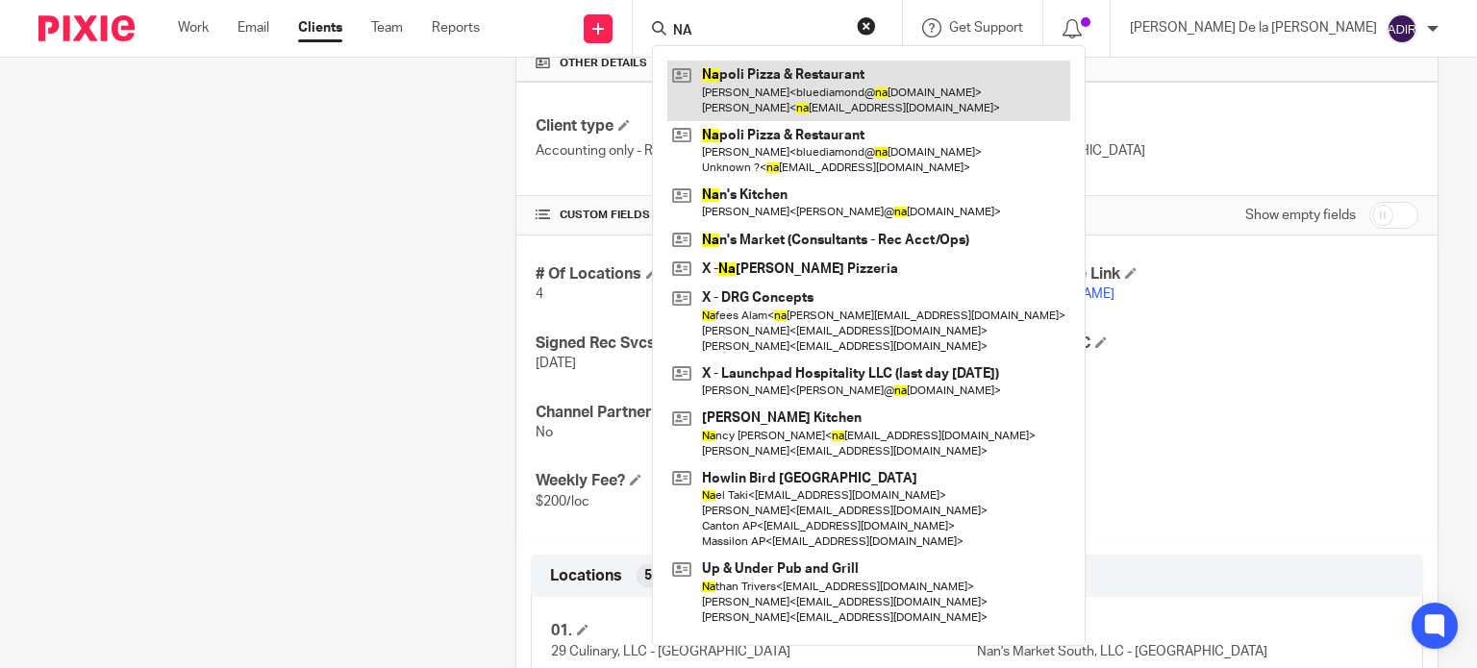
type input "NA"
click at [956, 80] on link at bounding box center [868, 91] width 403 height 60
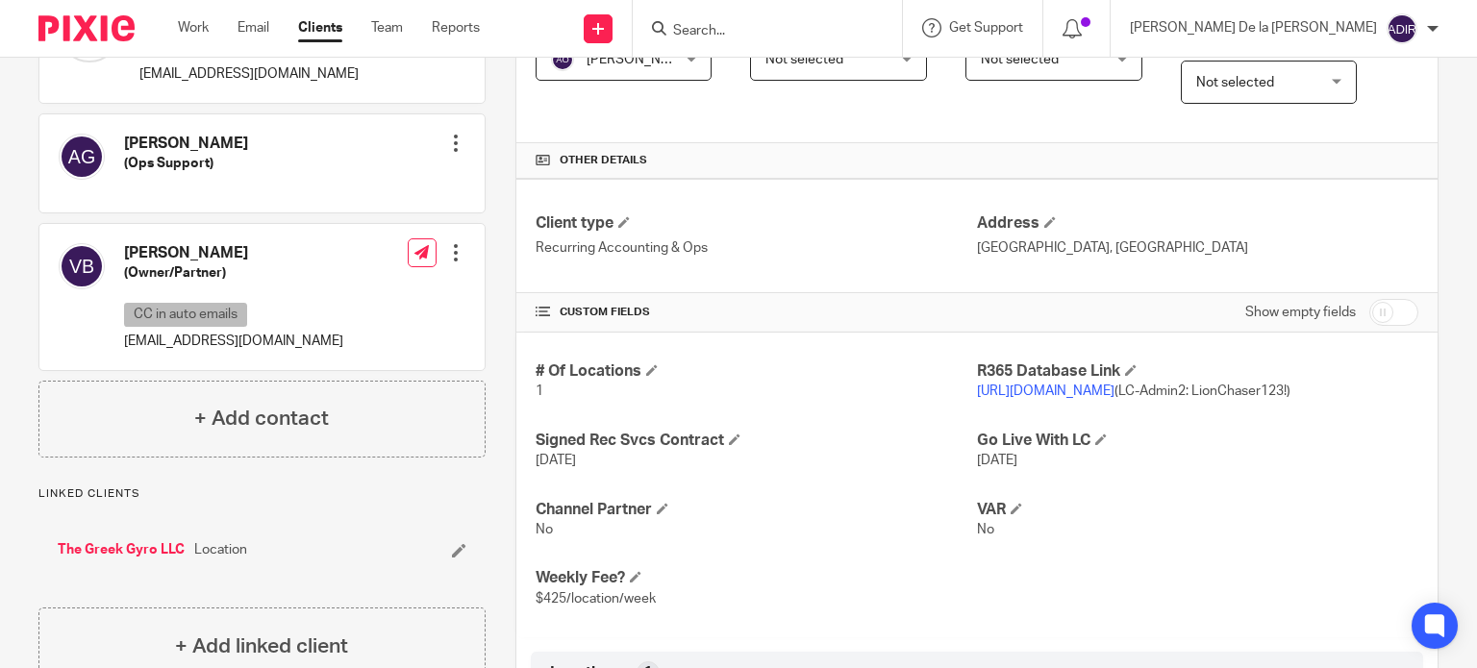
scroll to position [481, 0]
click at [1115, 389] on link "[URL][DOMAIN_NAME]" at bounding box center [1046, 390] width 138 height 13
